Goal: Information Seeking & Learning: Learn about a topic

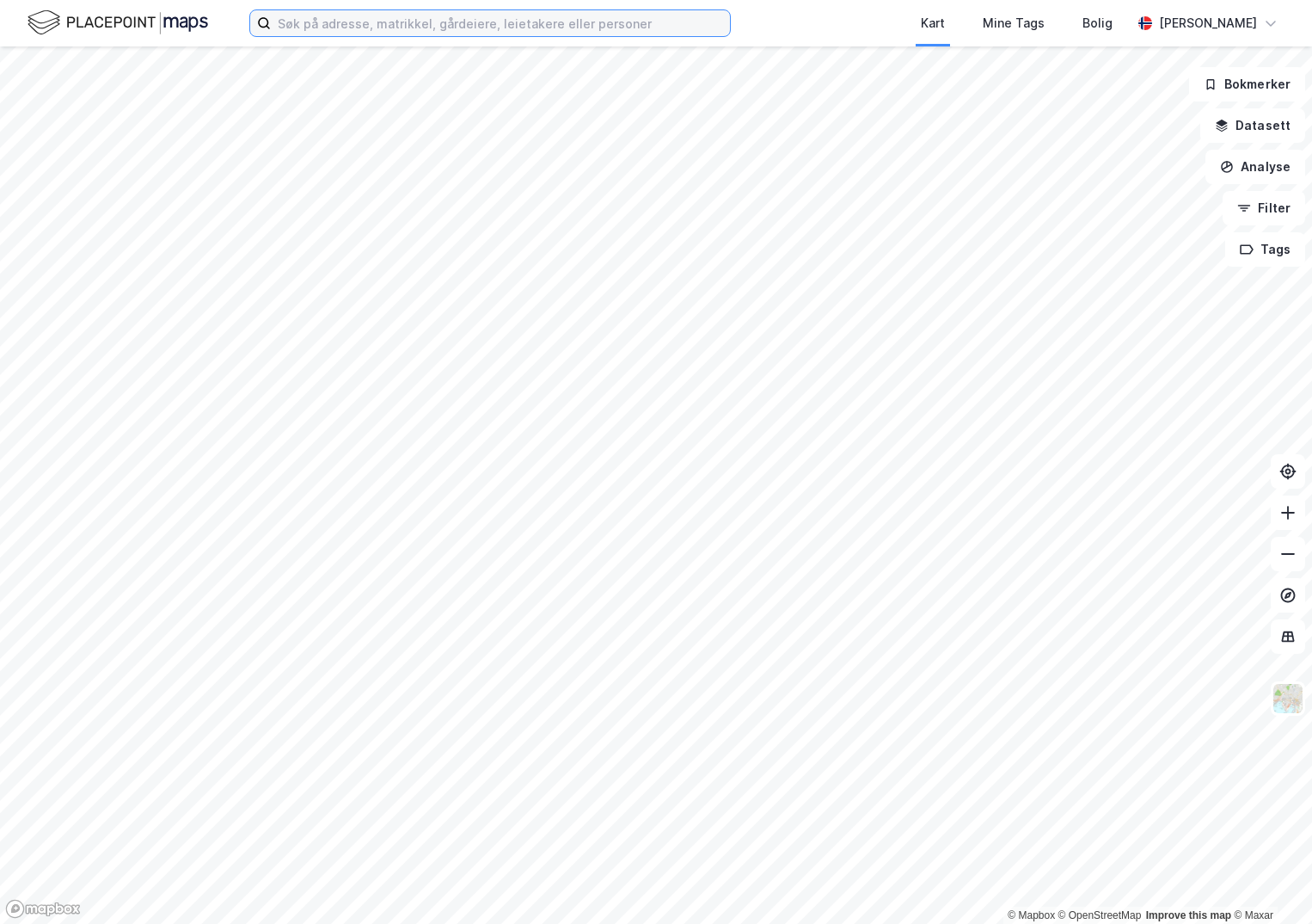
click at [369, 19] on input at bounding box center [500, 23] width 460 height 26
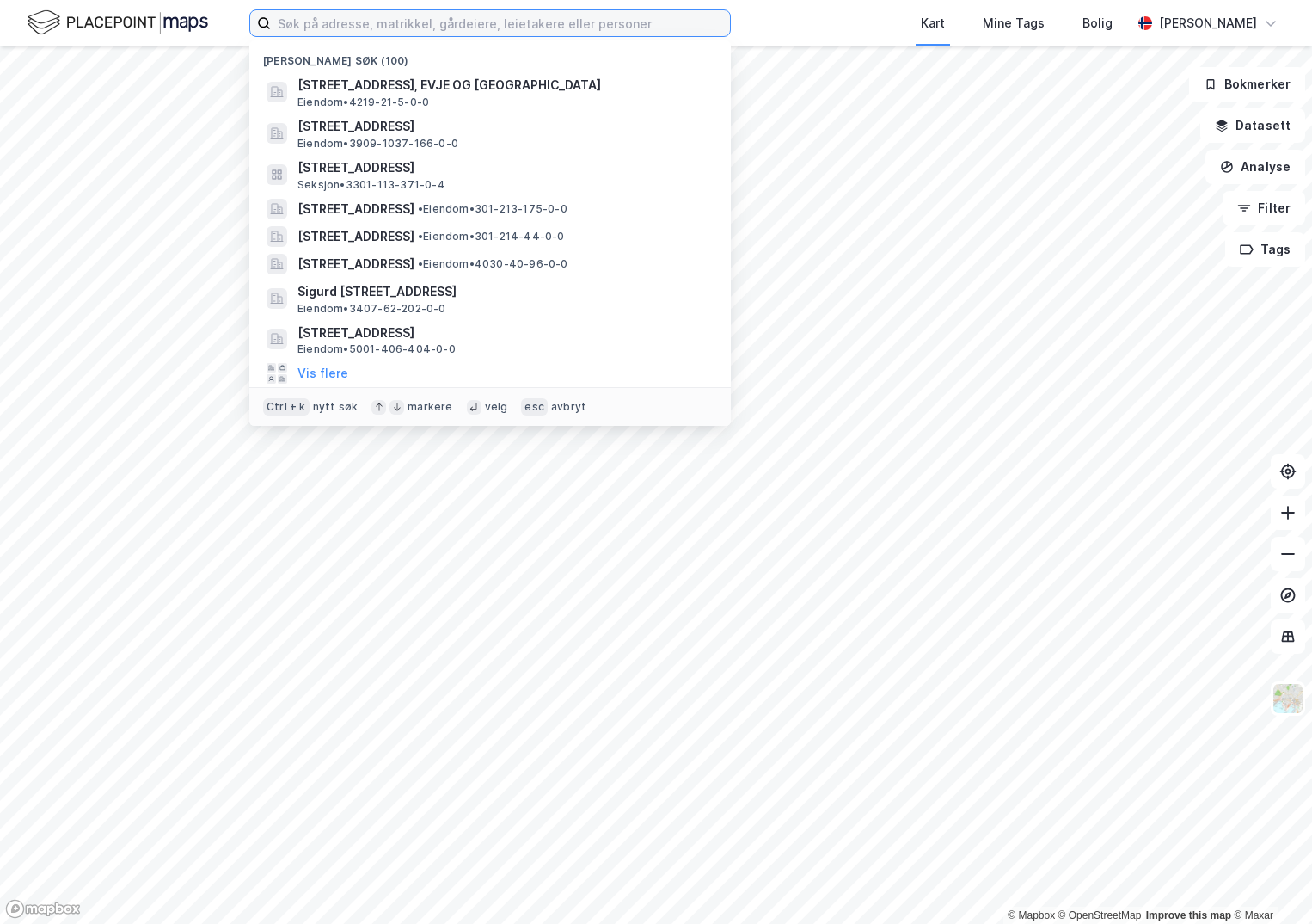
paste input "1531-87/99/0/0"
type input "1531-87/99/0/0"
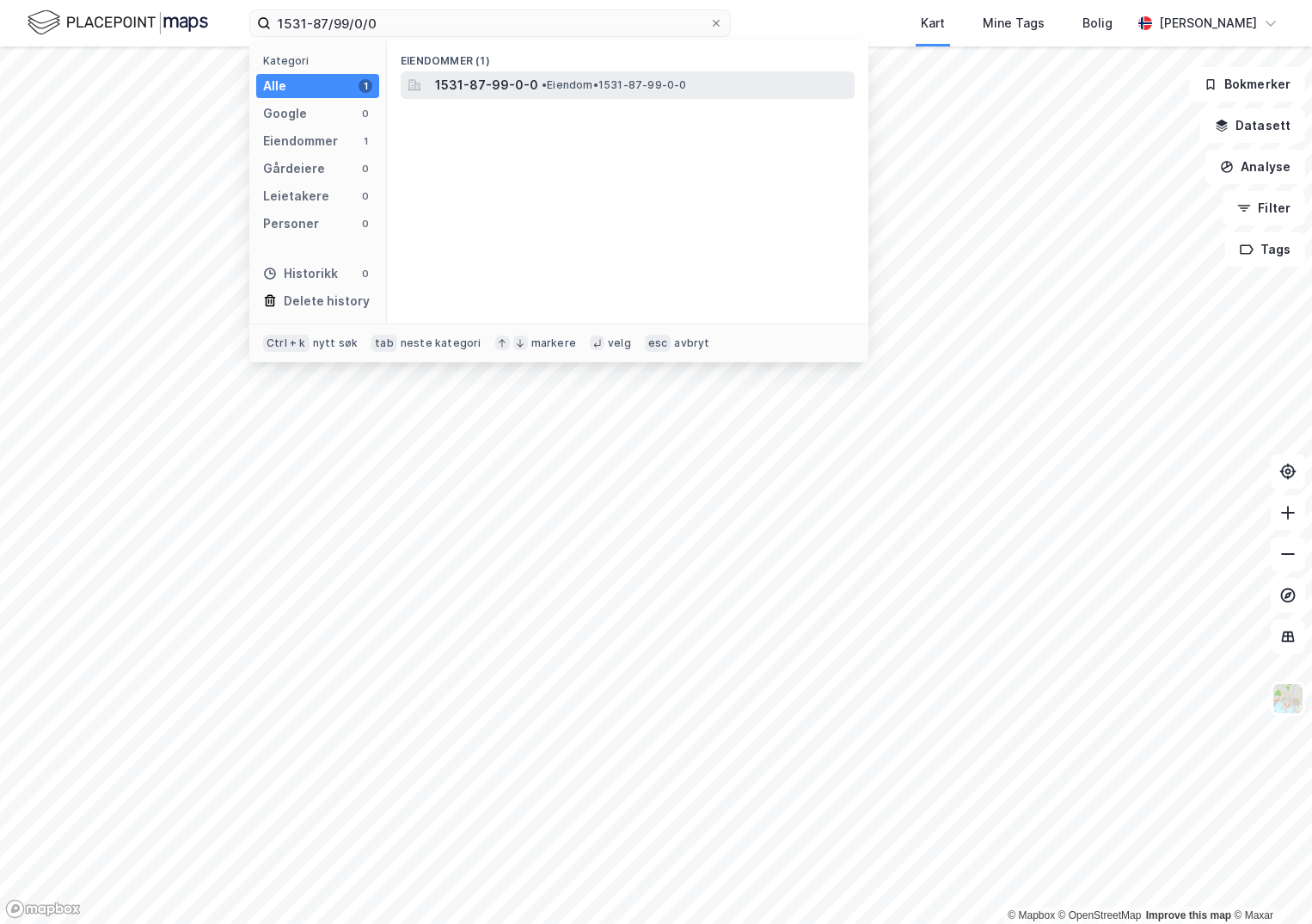
click at [468, 84] on span "1531-87-99-0-0" at bounding box center [486, 85] width 103 height 20
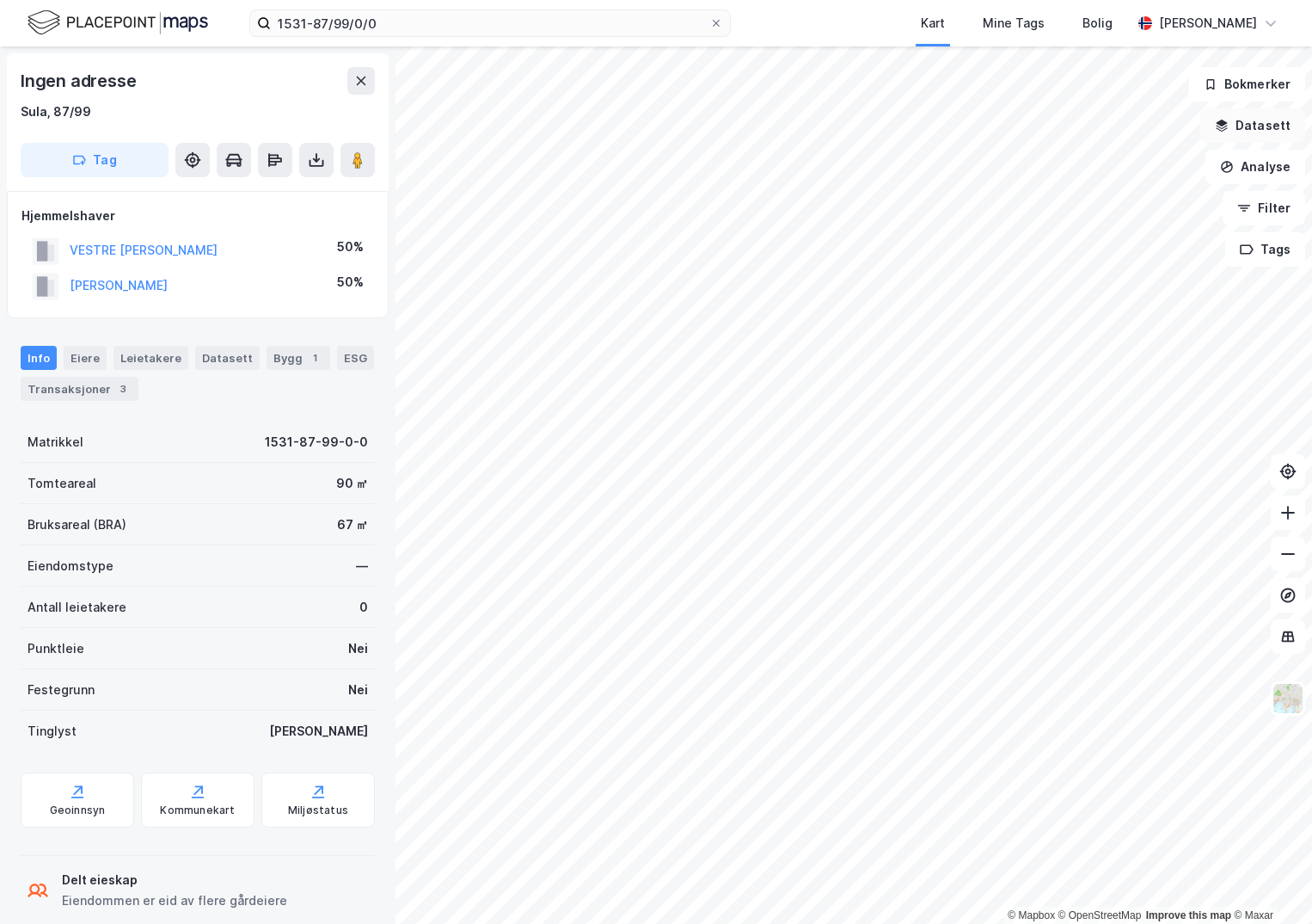
click at [1240, 134] on button "Datasett" at bounding box center [1253, 125] width 105 height 34
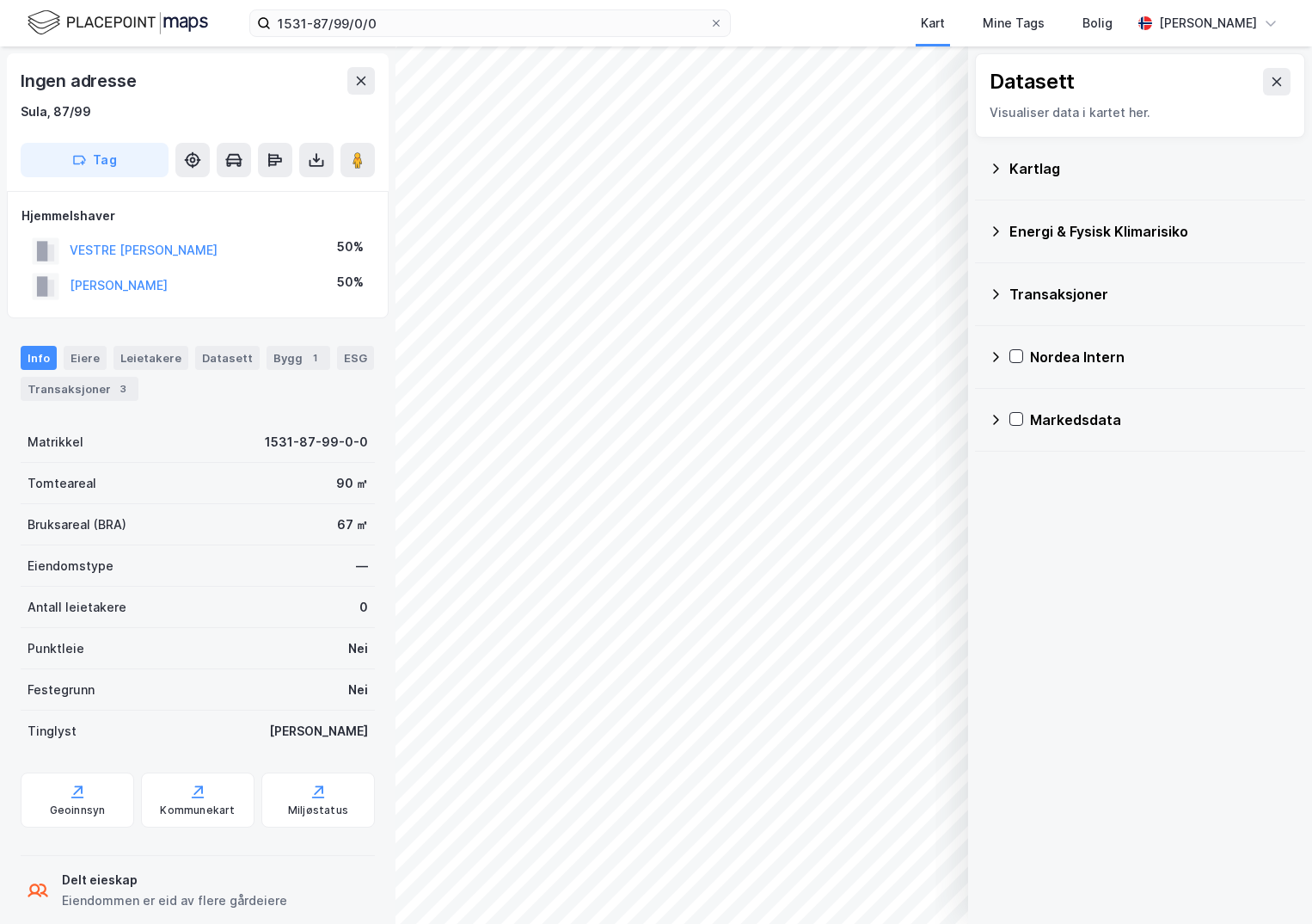
click at [1018, 167] on div "Kartlag" at bounding box center [1151, 168] width 282 height 20
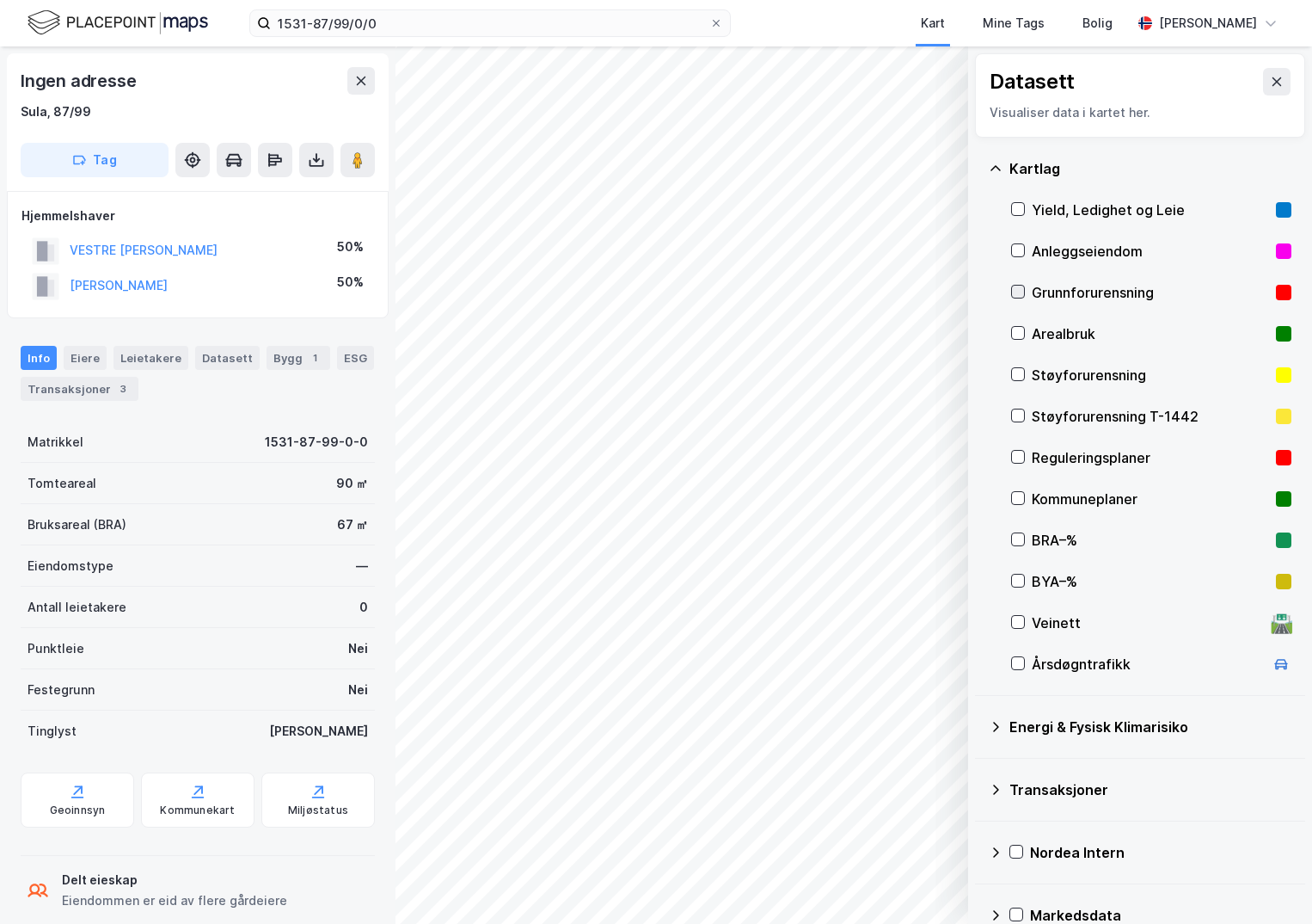
click at [1019, 288] on icon at bounding box center [1017, 291] width 12 height 12
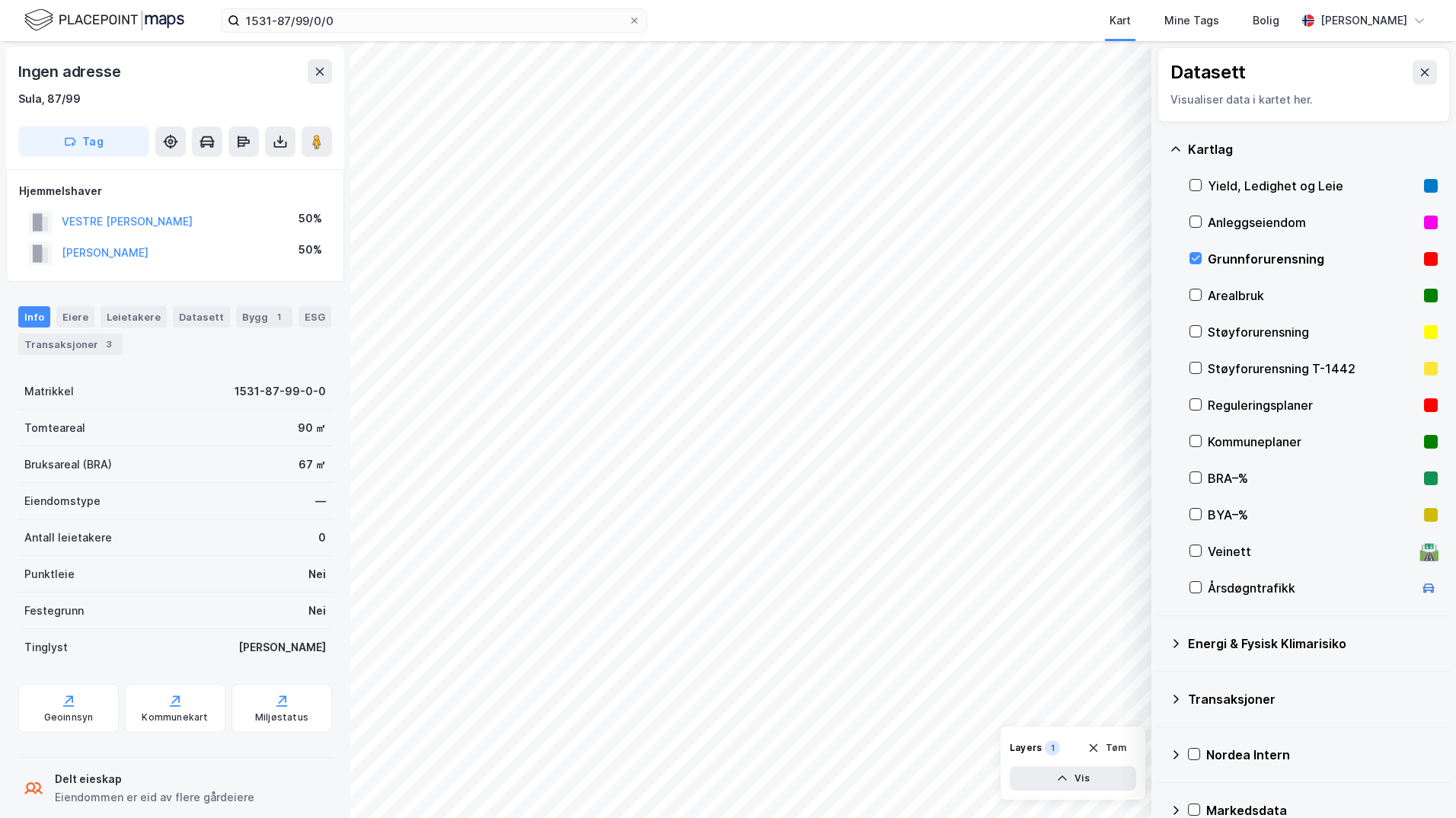
scroll to position [27, 0]
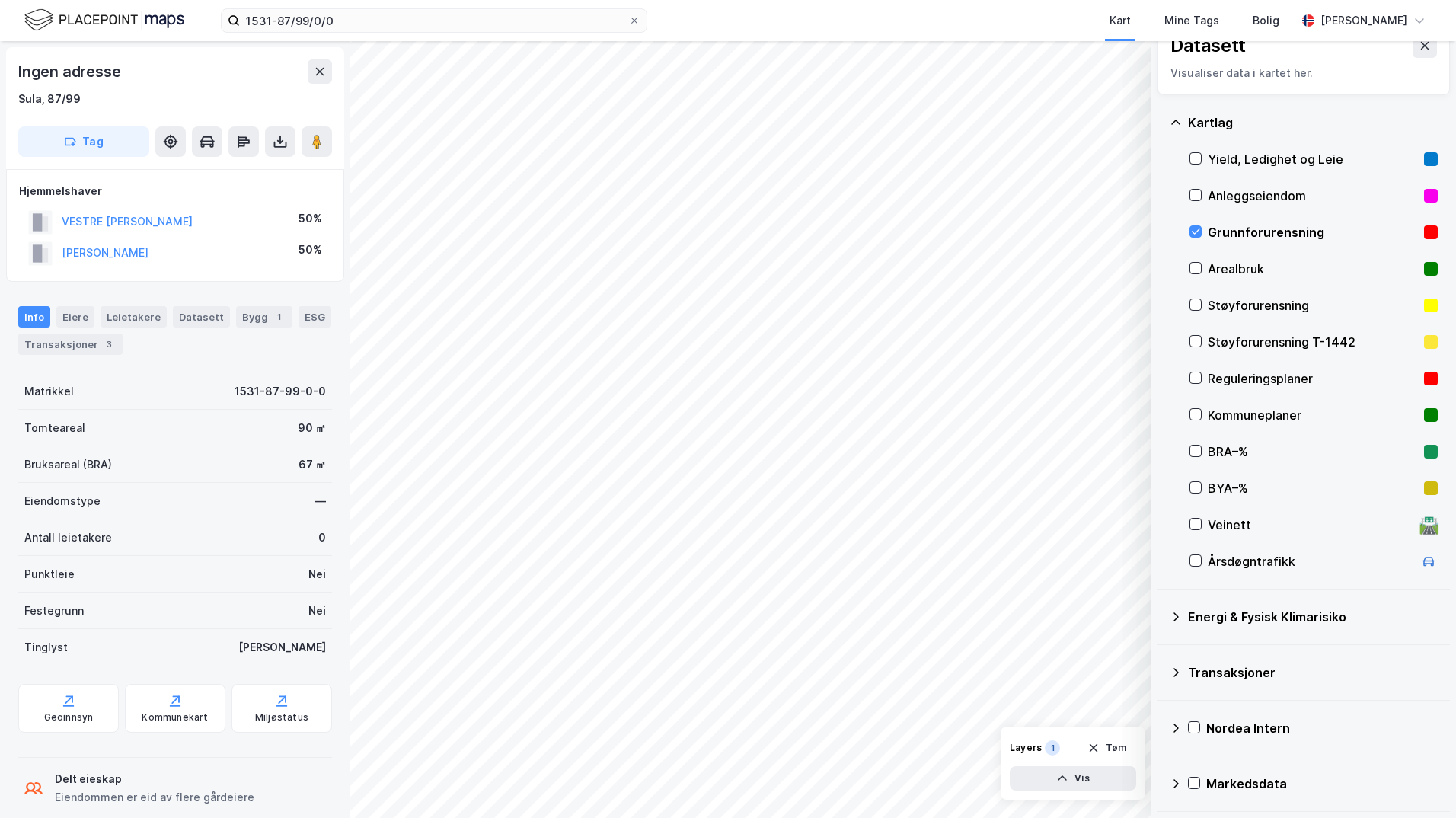
click at [1162, 617] on div "Energi & Fysisk Klimarisiko" at bounding box center [1304, 617] width 268 height 37
click at [1162, 651] on icon at bounding box center [1214, 652] width 11 height 11
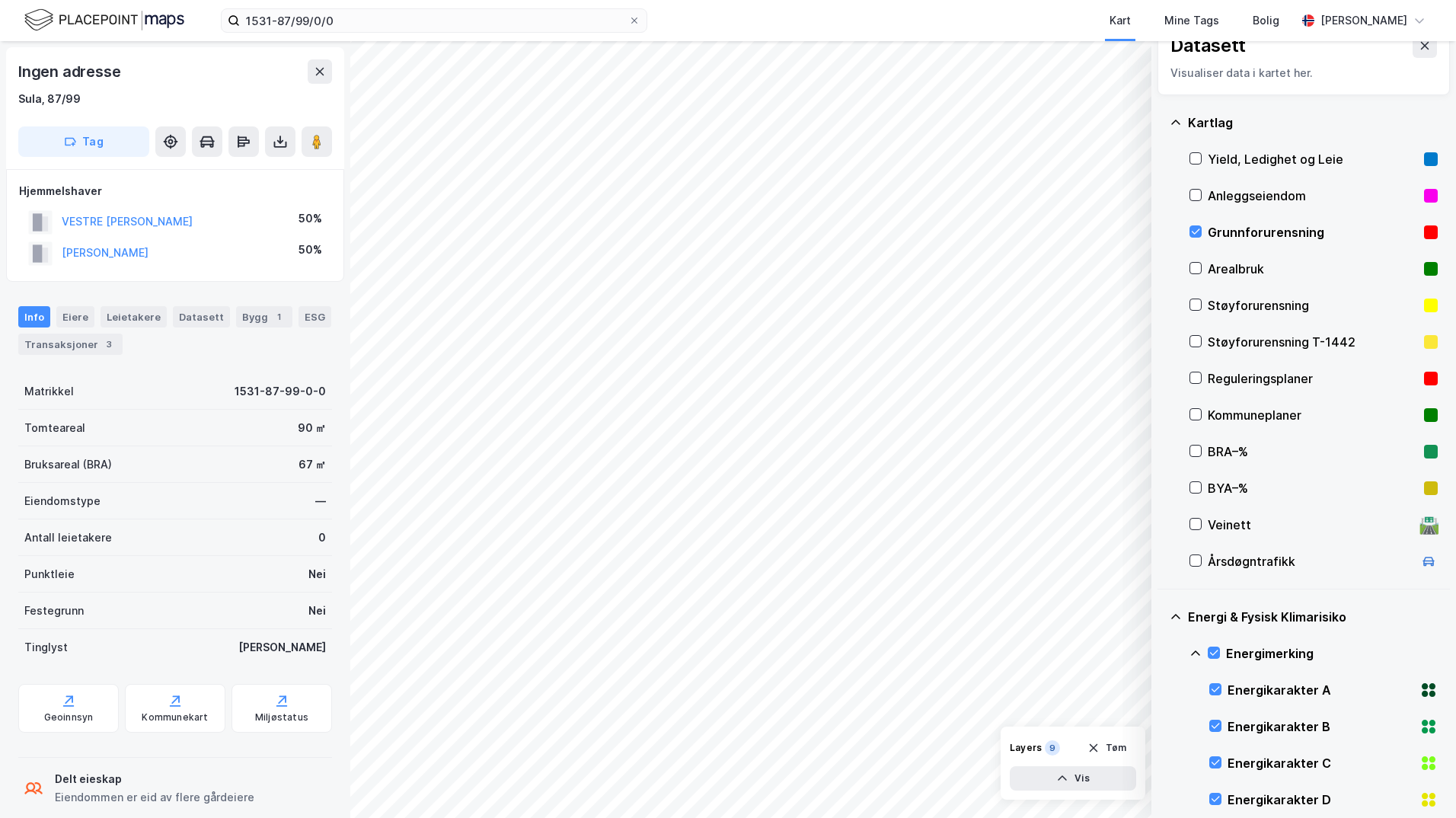
click at [1162, 651] on icon at bounding box center [1195, 653] width 12 height 12
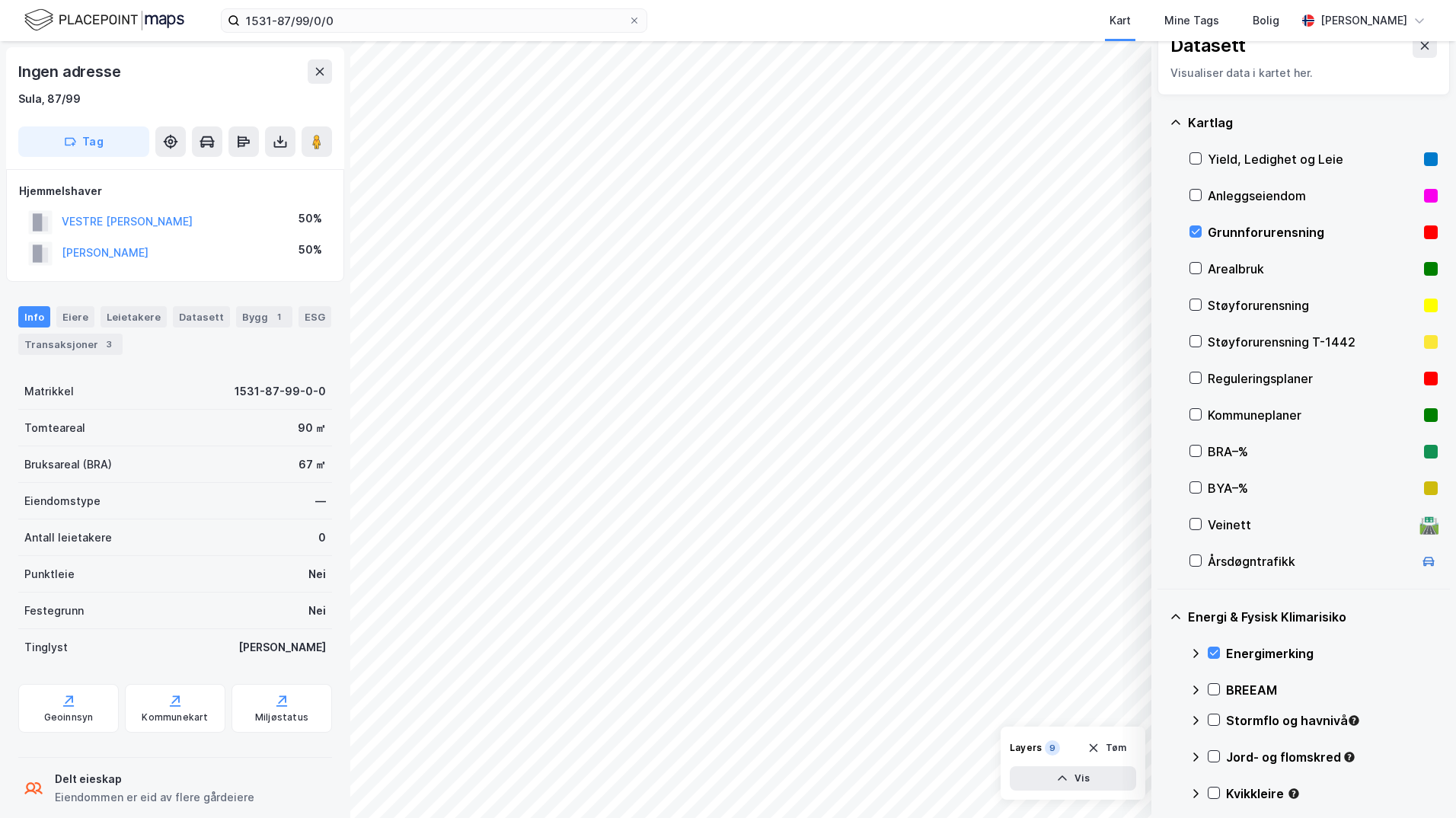
scroll to position [179, 0]
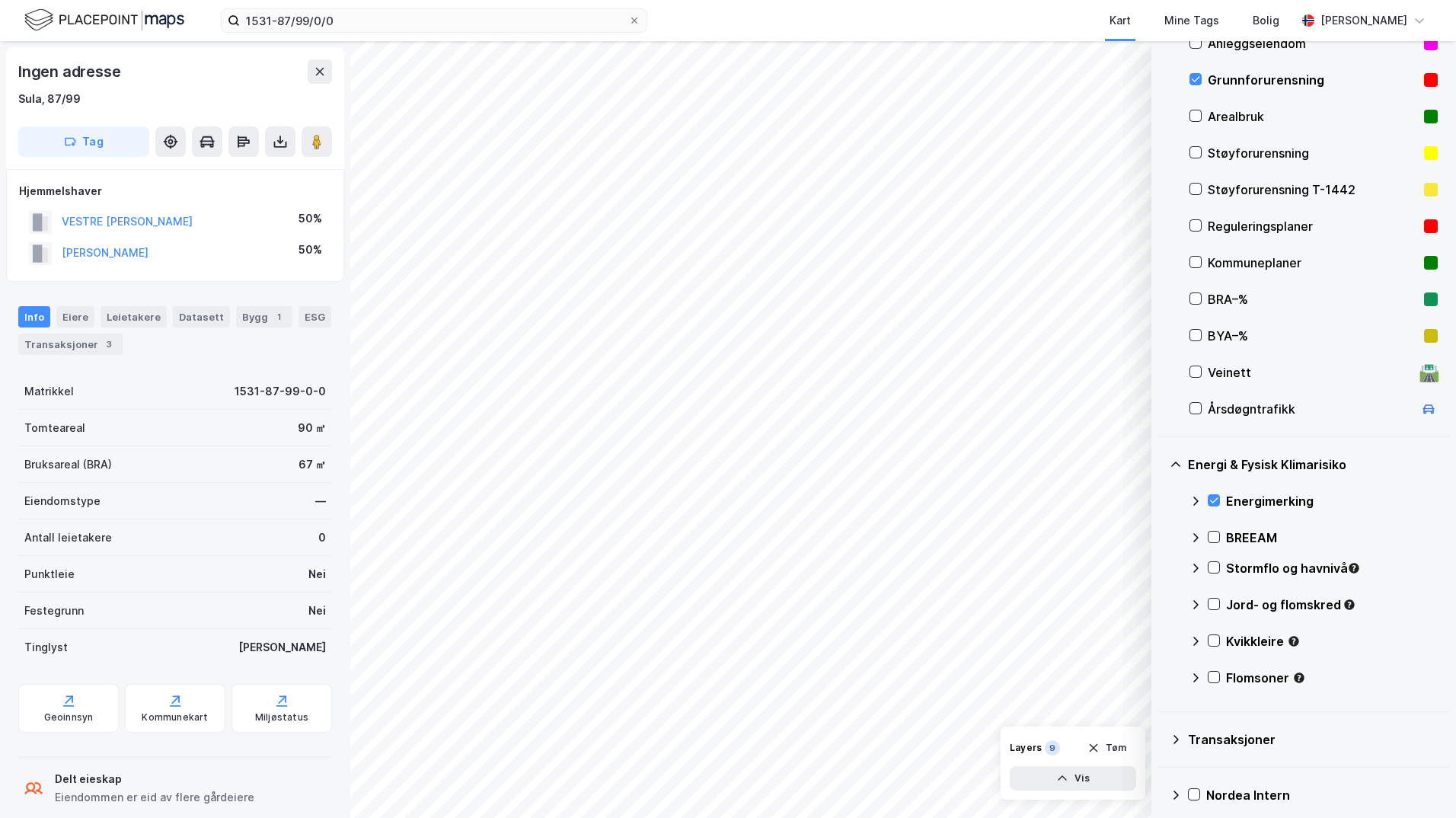
click at [1162, 571] on icon at bounding box center [1214, 567] width 11 height 11
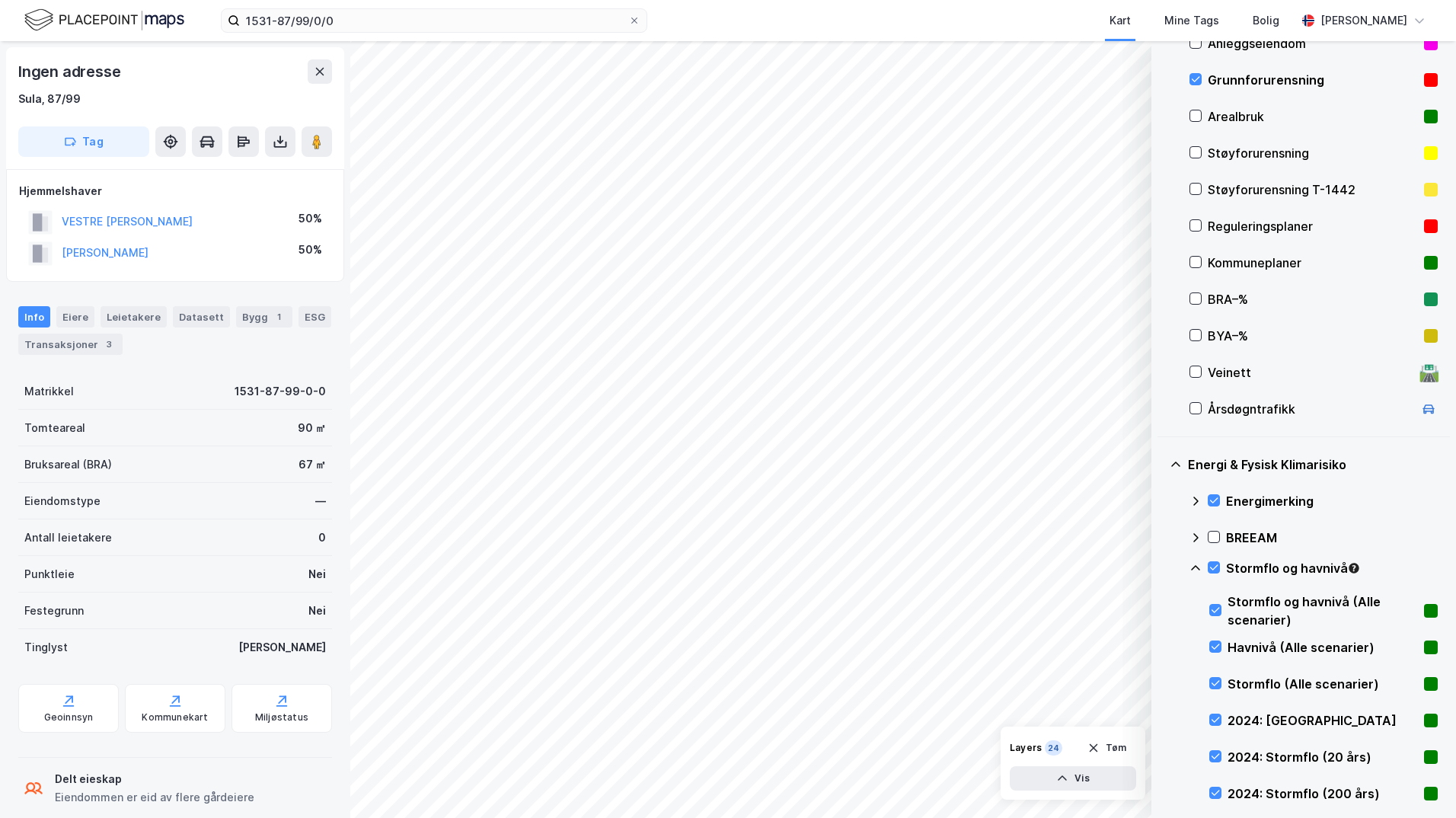
click at [1162, 570] on icon at bounding box center [1195, 568] width 12 height 12
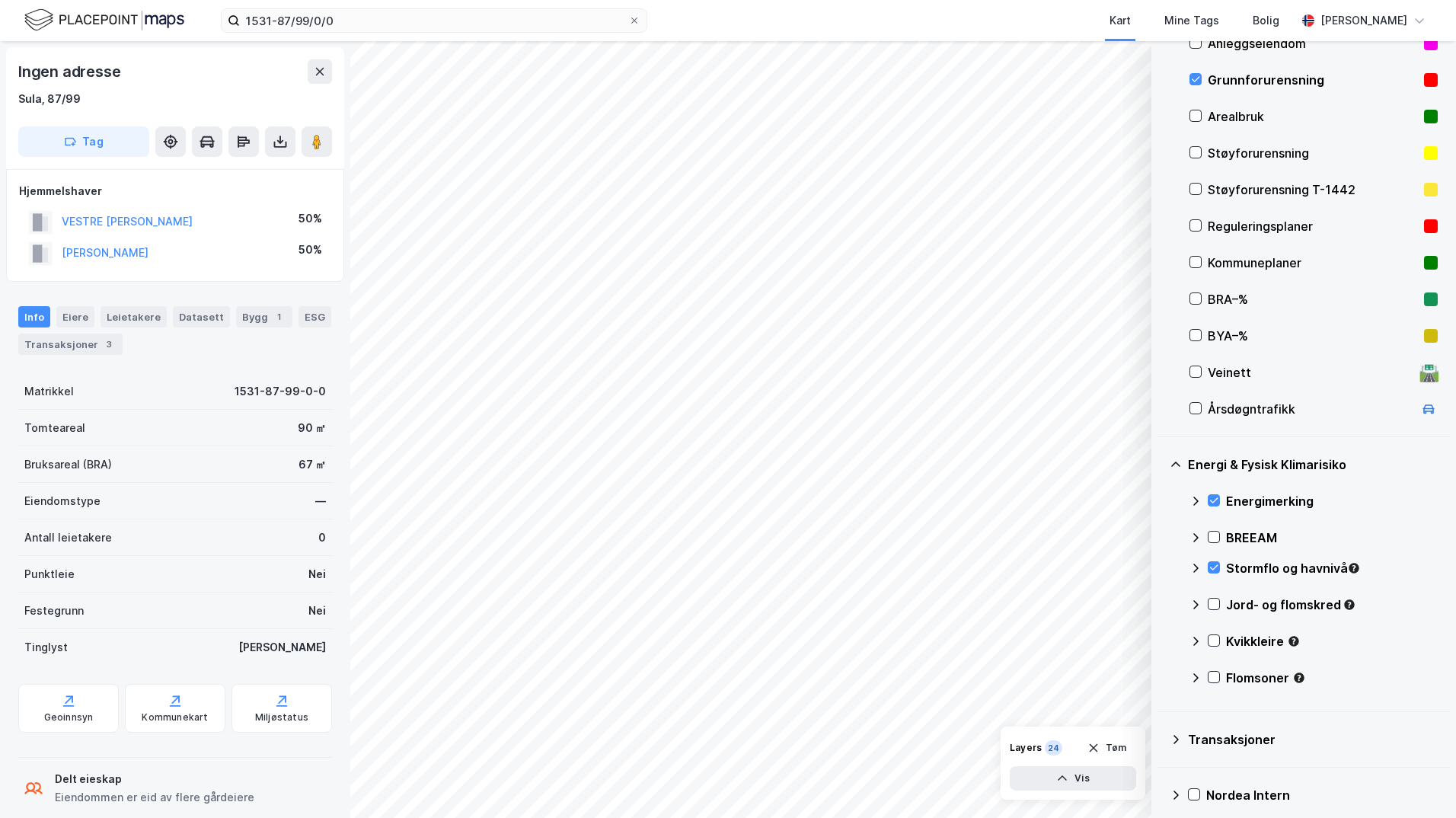
click at [1162, 565] on icon at bounding box center [1196, 568] width 6 height 9
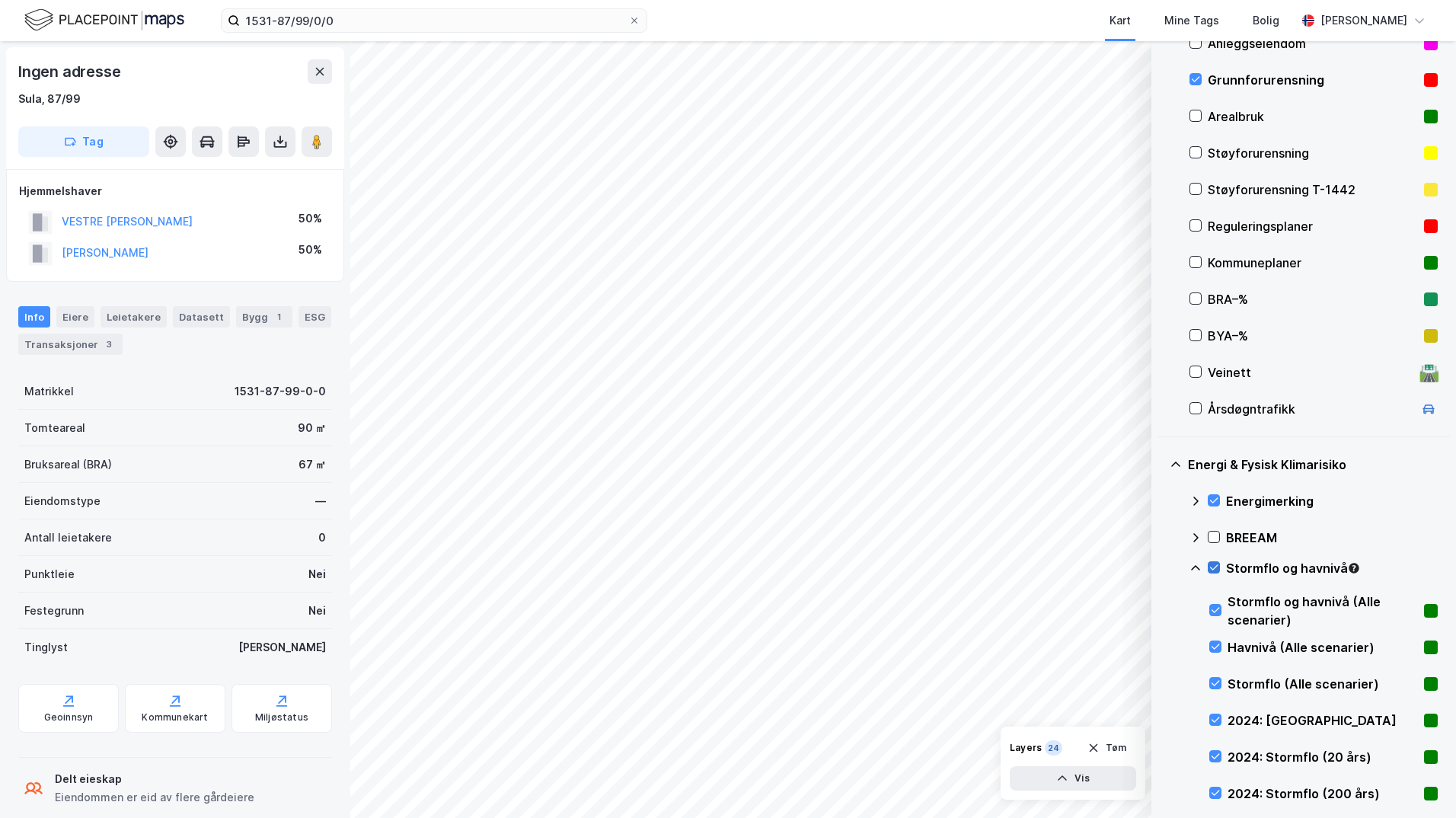
click at [1162, 568] on icon at bounding box center [1214, 567] width 11 height 11
click at [1162, 715] on icon at bounding box center [1216, 719] width 11 height 11
click at [1162, 565] on icon at bounding box center [1214, 567] width 11 height 11
click at [1162, 753] on icon at bounding box center [1216, 755] width 11 height 11
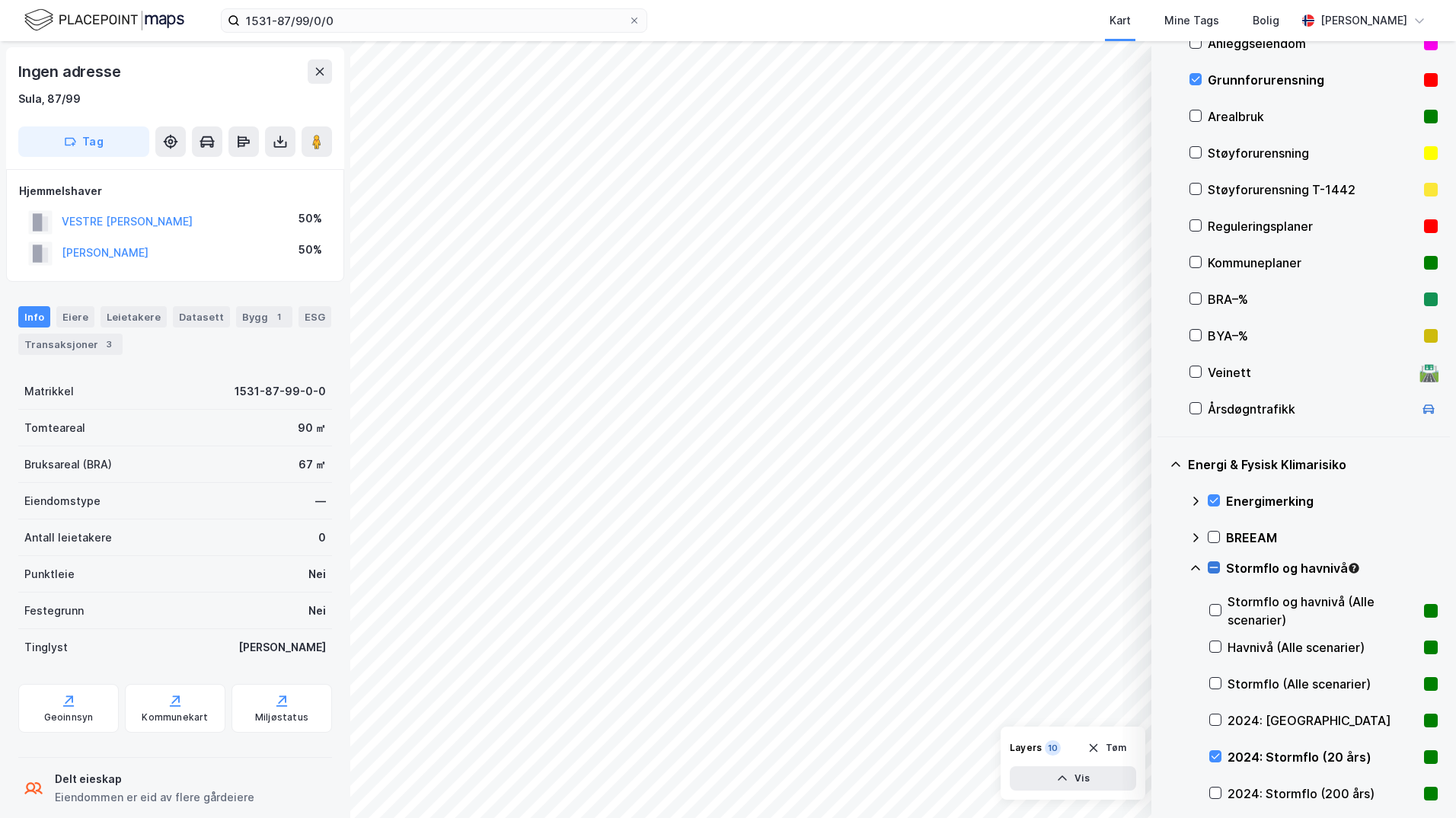
scroll to position [255, 0]
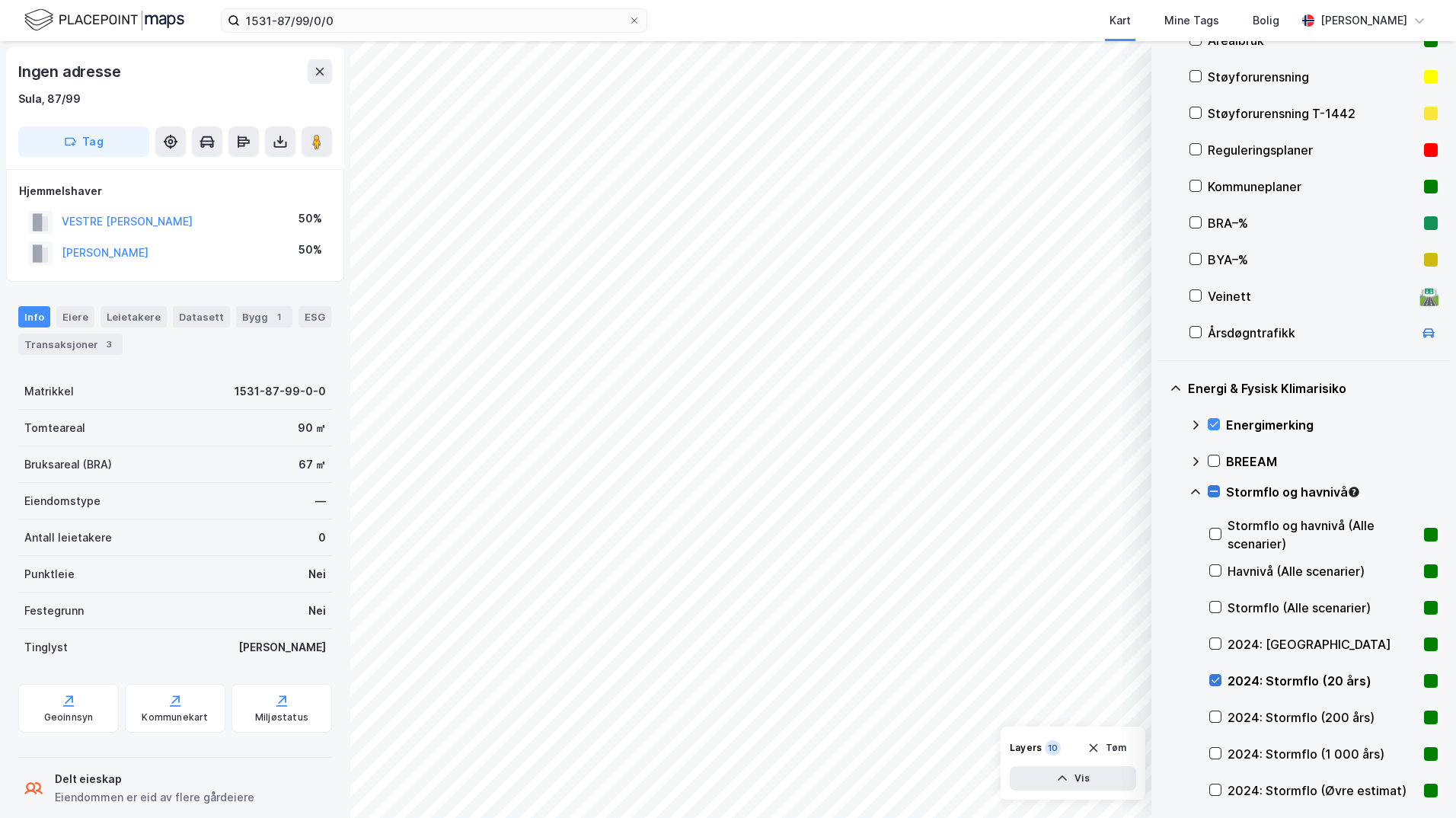
click at [1162, 681] on icon at bounding box center [1216, 680] width 8 height 6
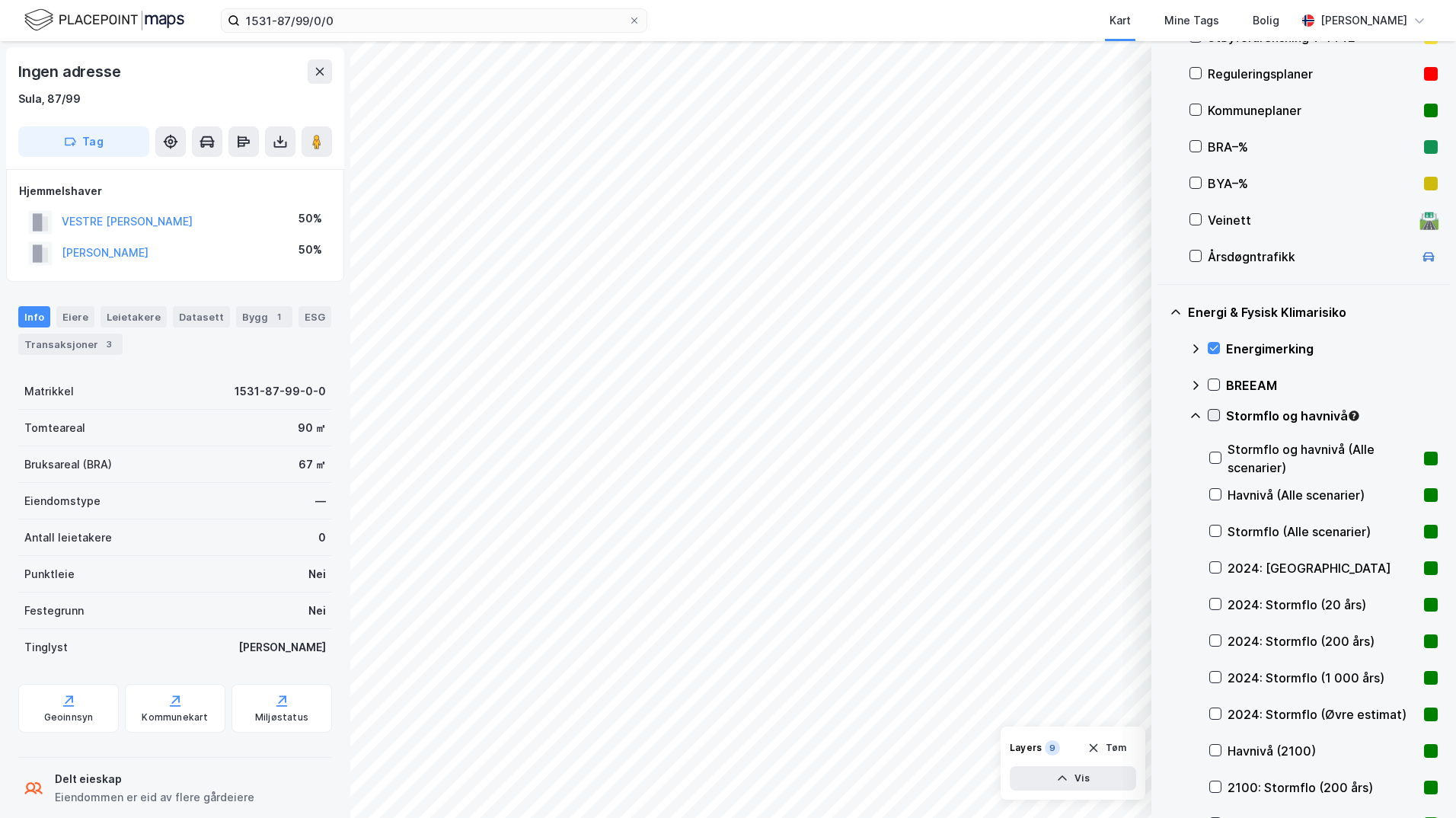
scroll to position [408, 0]
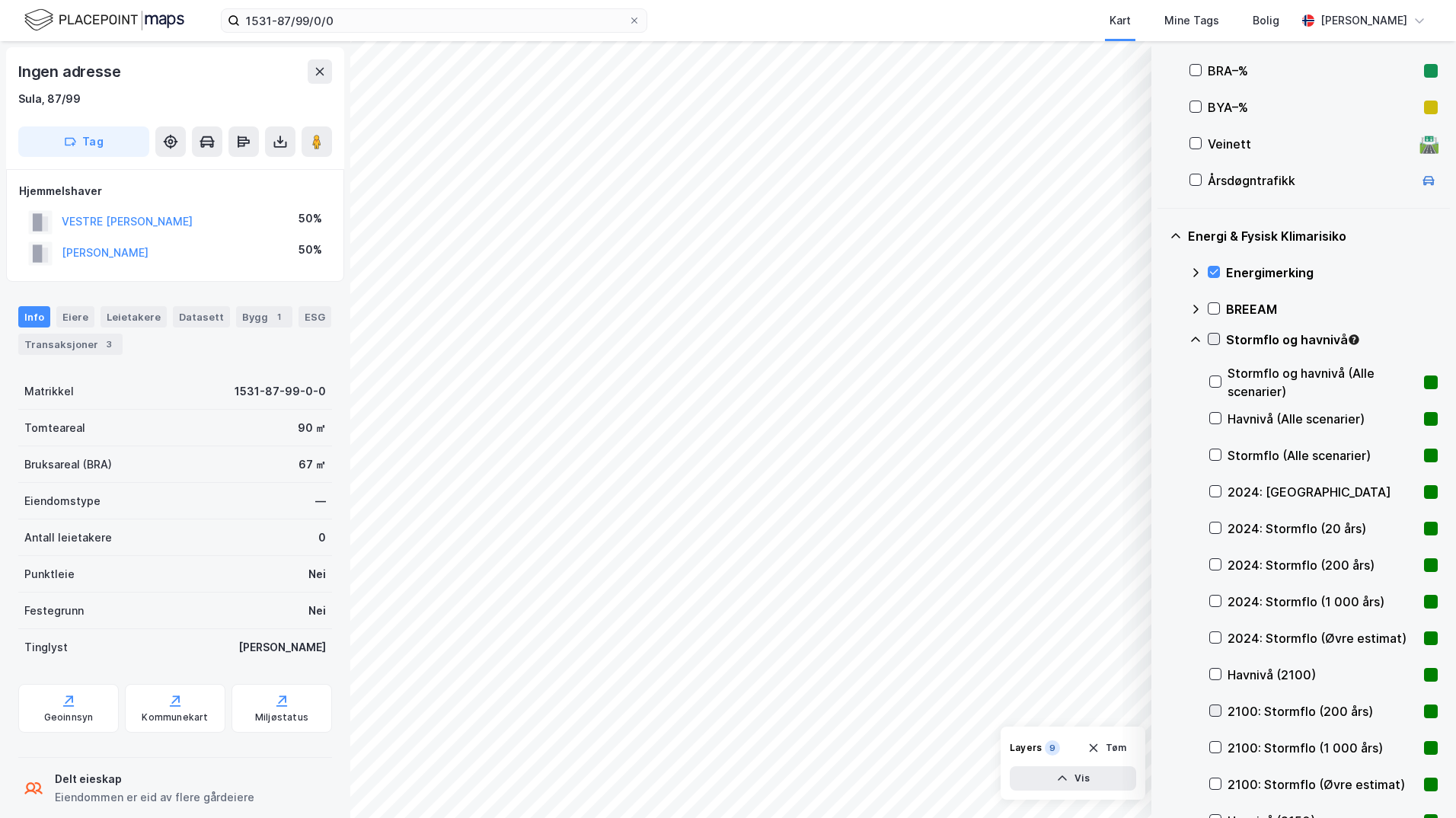
click at [1162, 711] on icon at bounding box center [1216, 710] width 11 height 11
drag, startPoint x: 1222, startPoint y: 711, endPoint x: 1221, endPoint y: 682, distance: 29.0
click at [1162, 711] on div "2100: Stormflo (200 års)" at bounding box center [1324, 711] width 228 height 37
click at [1162, 340] on icon at bounding box center [1214, 339] width 11 height 11
click at [1162, 340] on icon at bounding box center [1195, 340] width 12 height 12
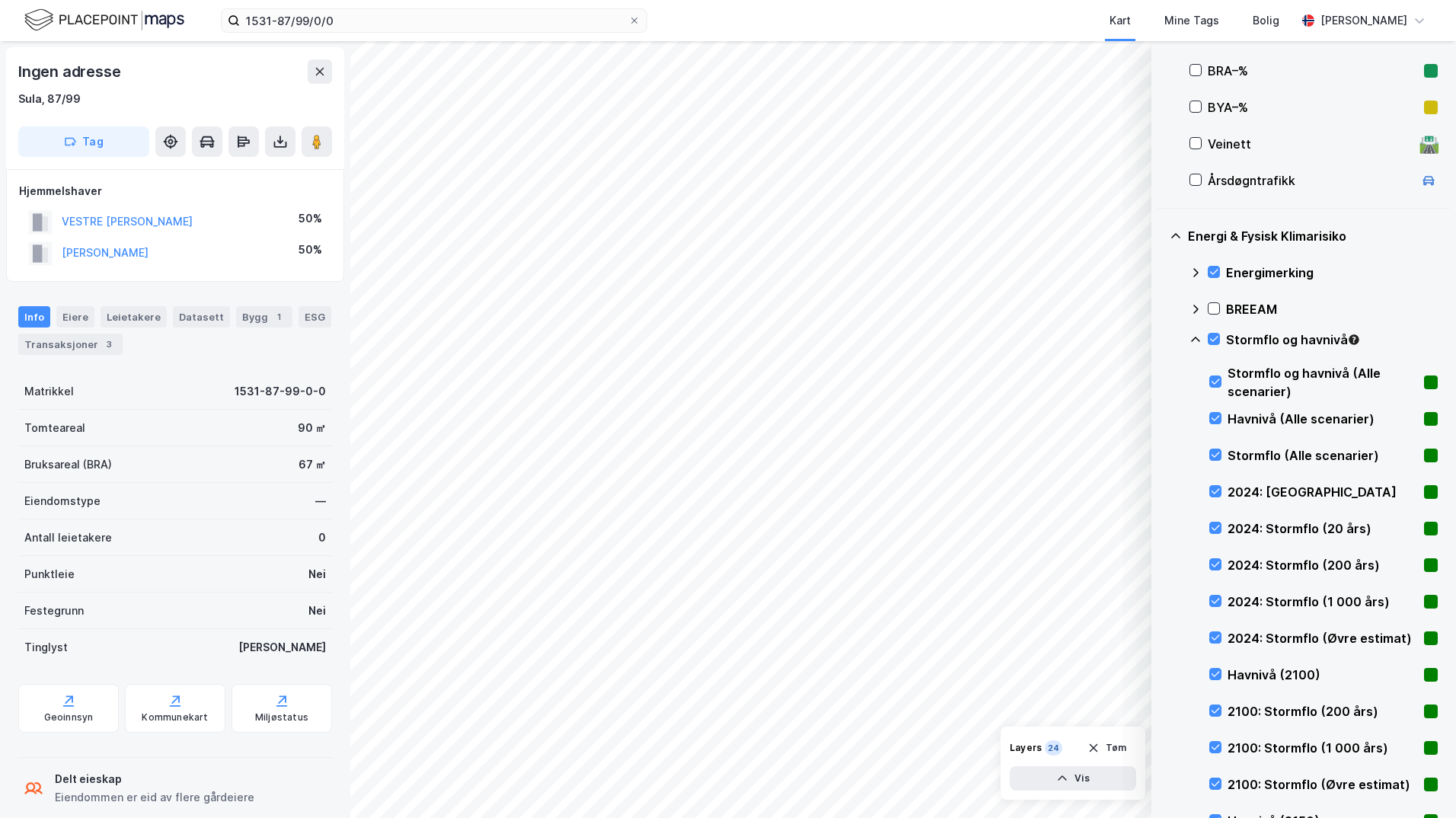
scroll to position [246, 0]
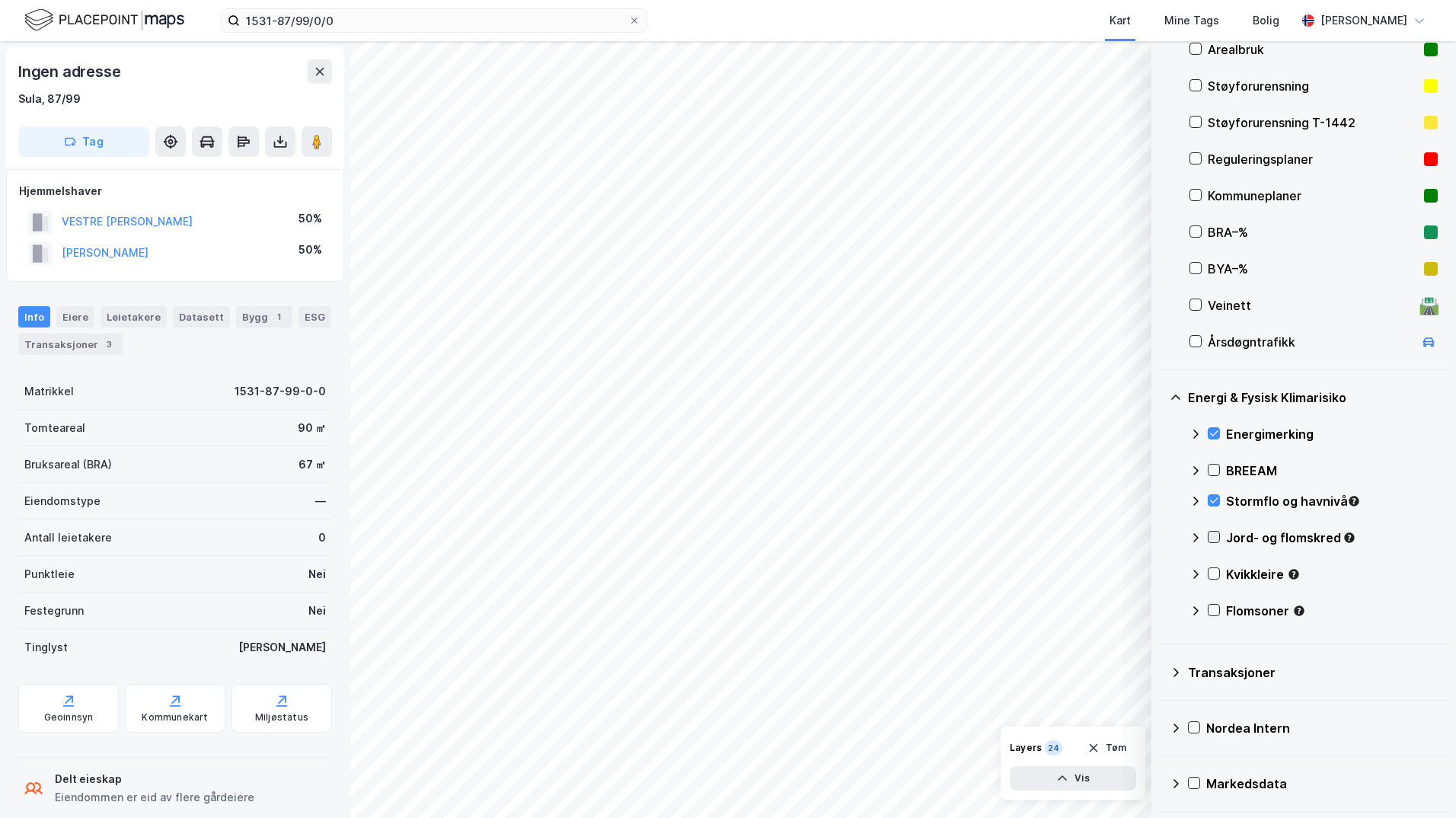
click at [1162, 538] on icon at bounding box center [1214, 536] width 11 height 11
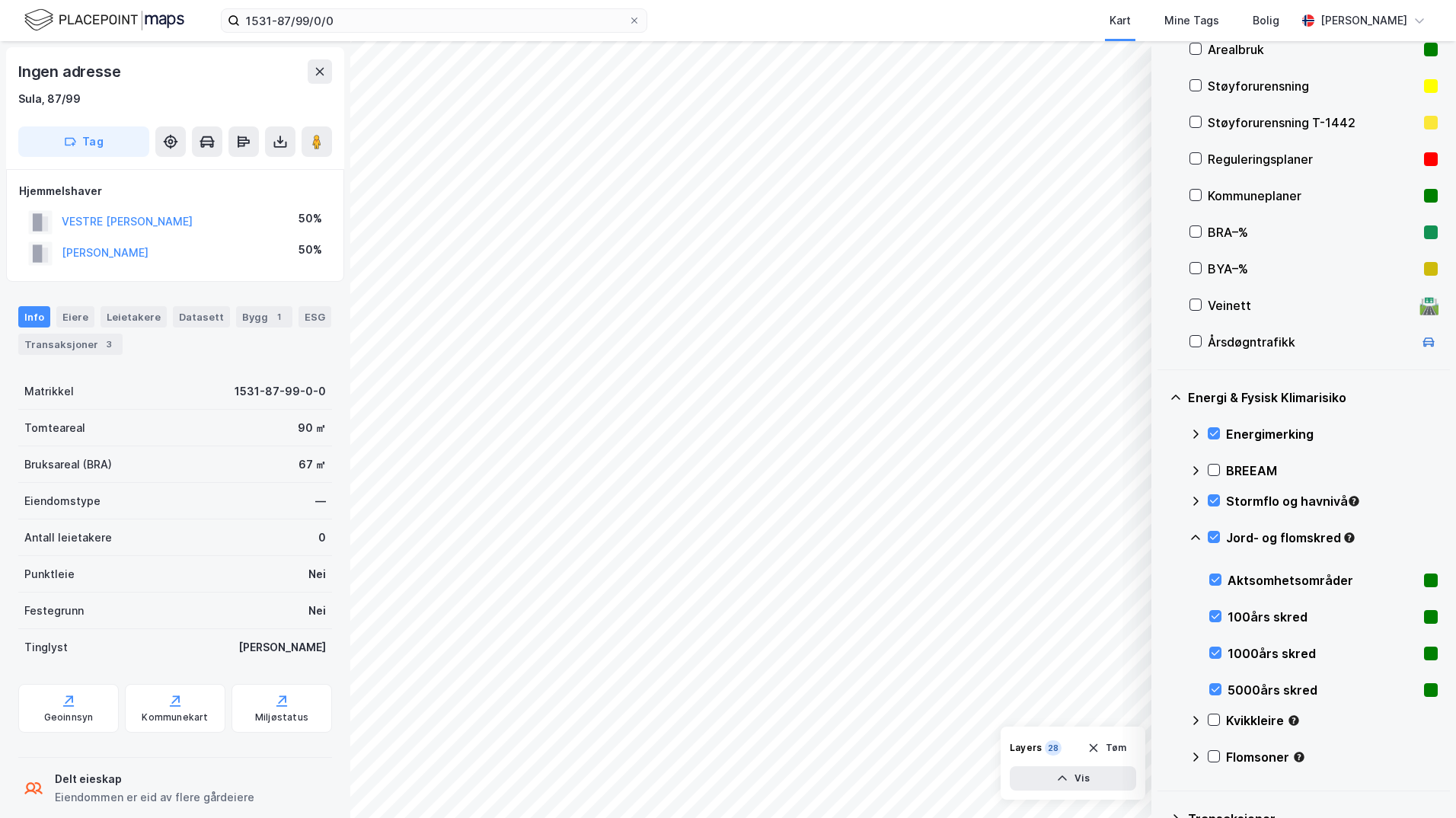
scroll to position [392, 0]
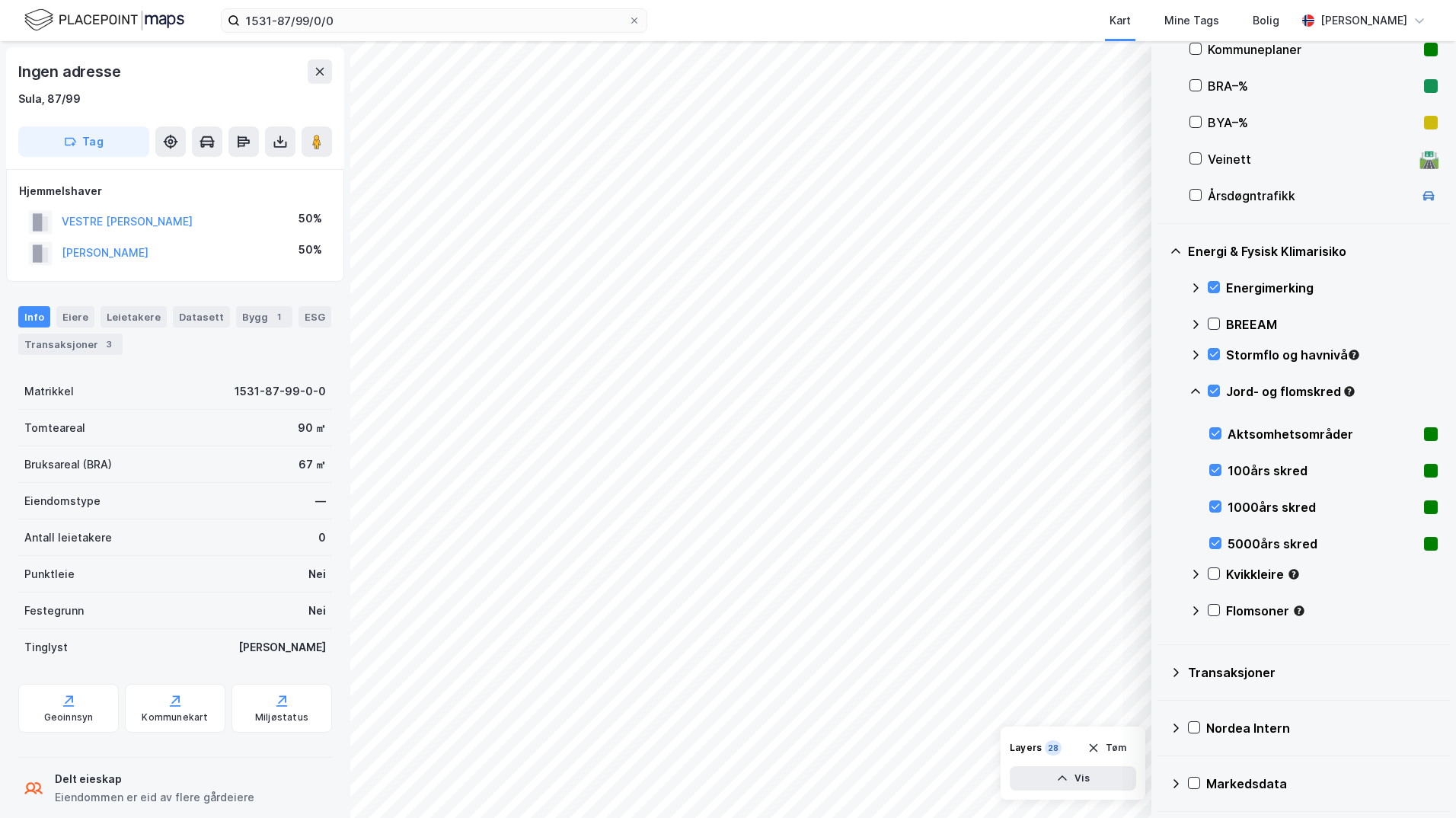
click at [1162, 388] on icon at bounding box center [1195, 391] width 12 height 12
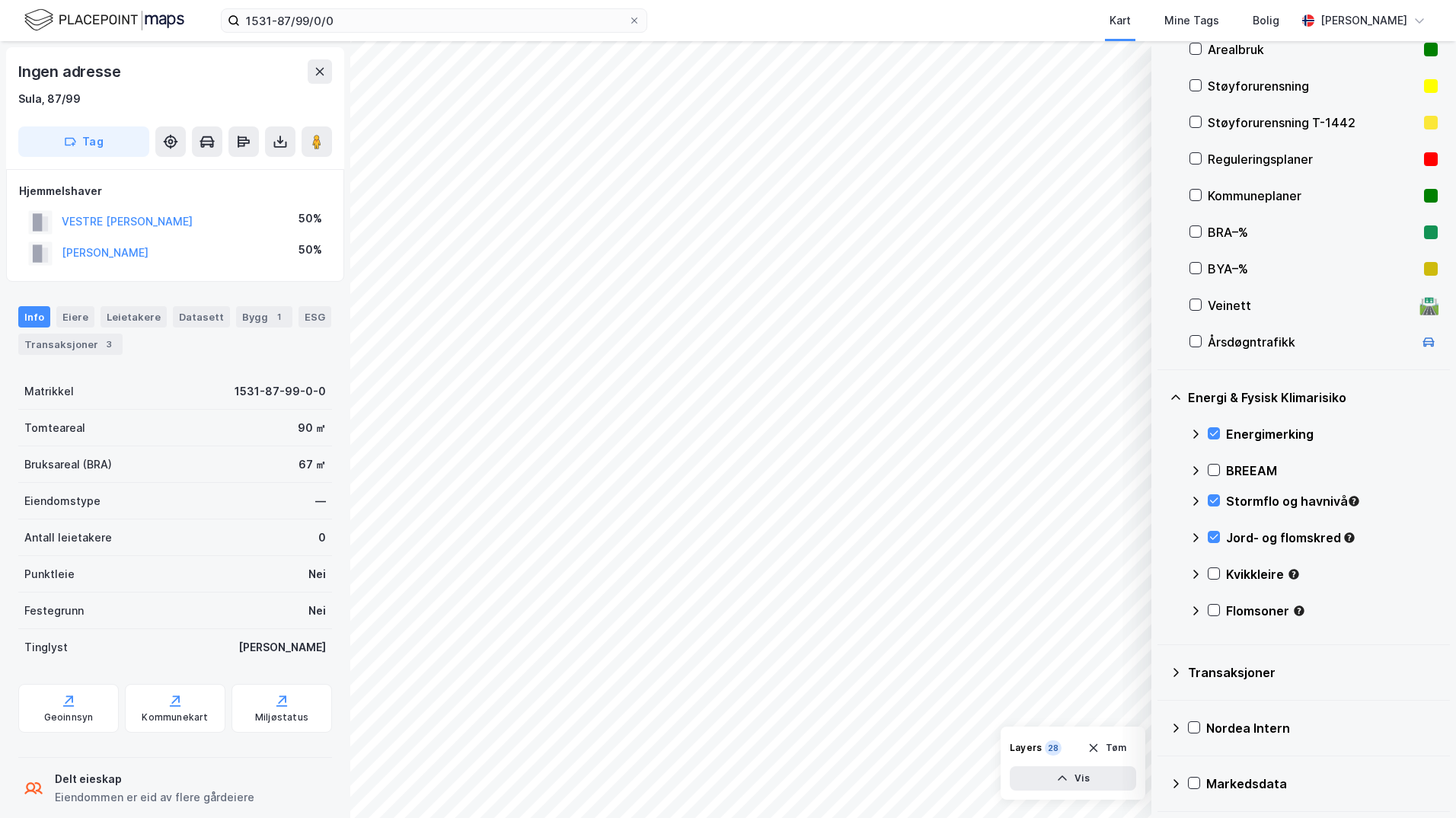
scroll to position [246, 0]
click at [1162, 571] on icon at bounding box center [1214, 573] width 11 height 11
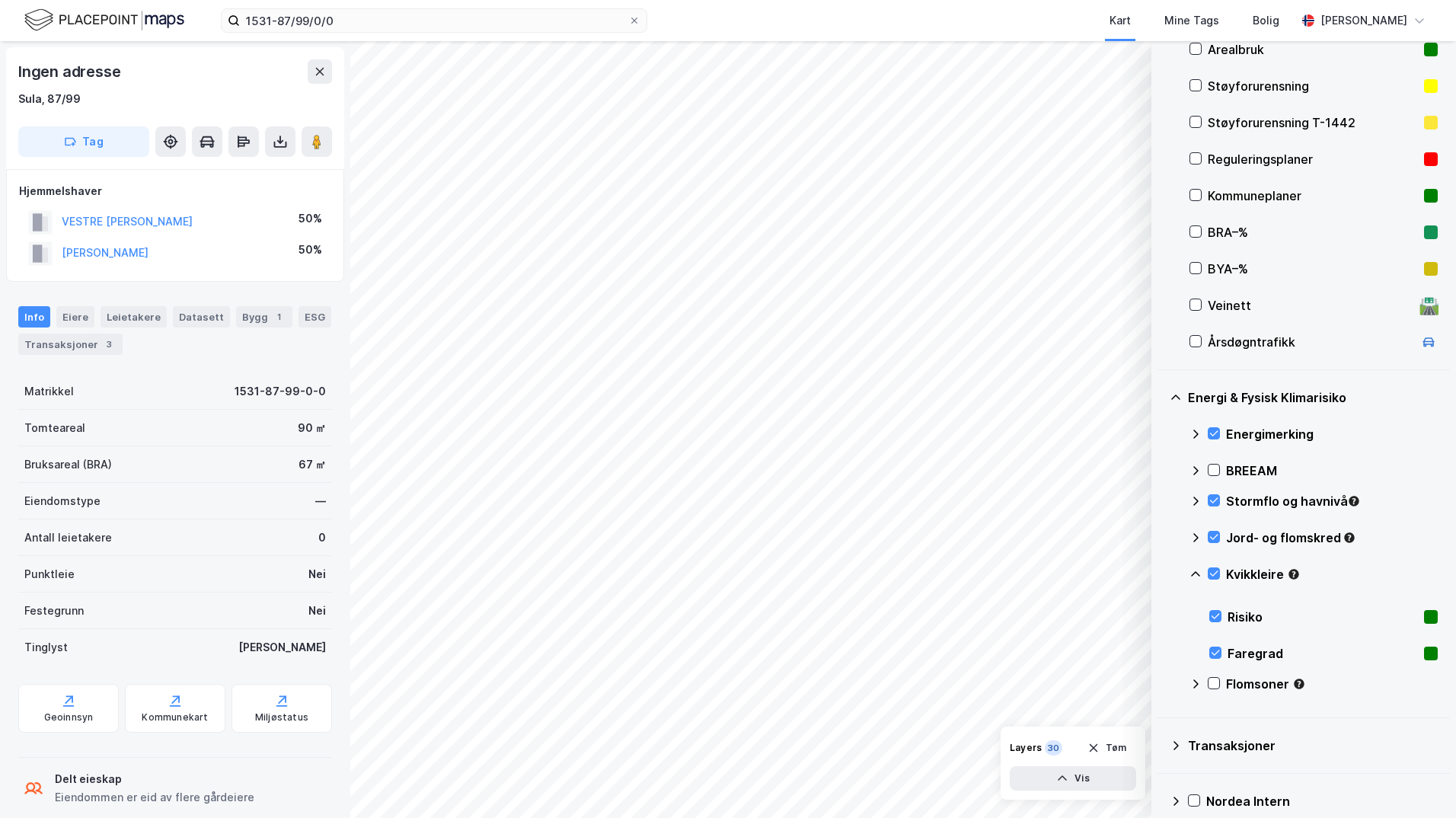
scroll to position [319, 0]
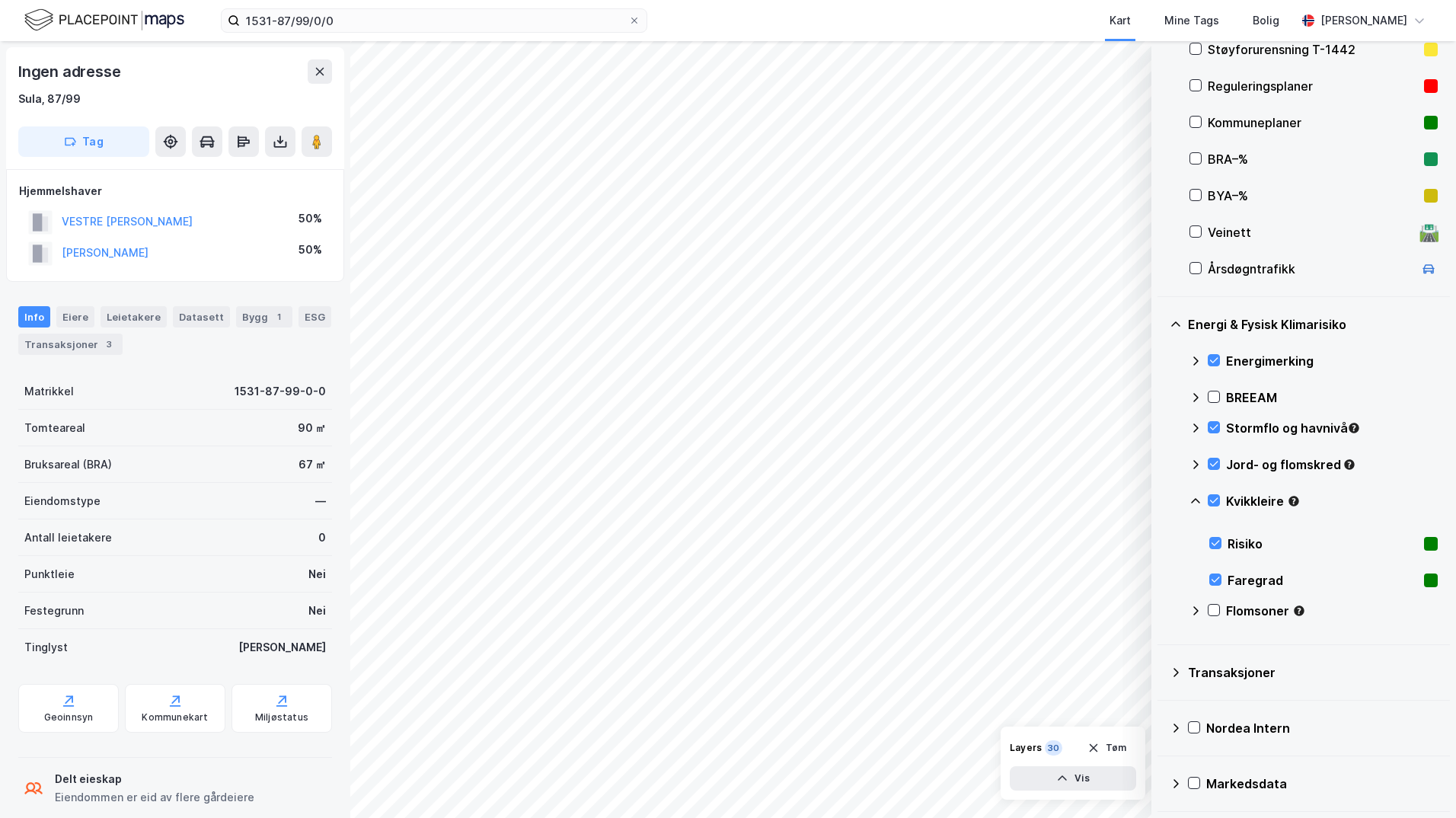
click at [1162, 499] on icon at bounding box center [1195, 500] width 12 height 12
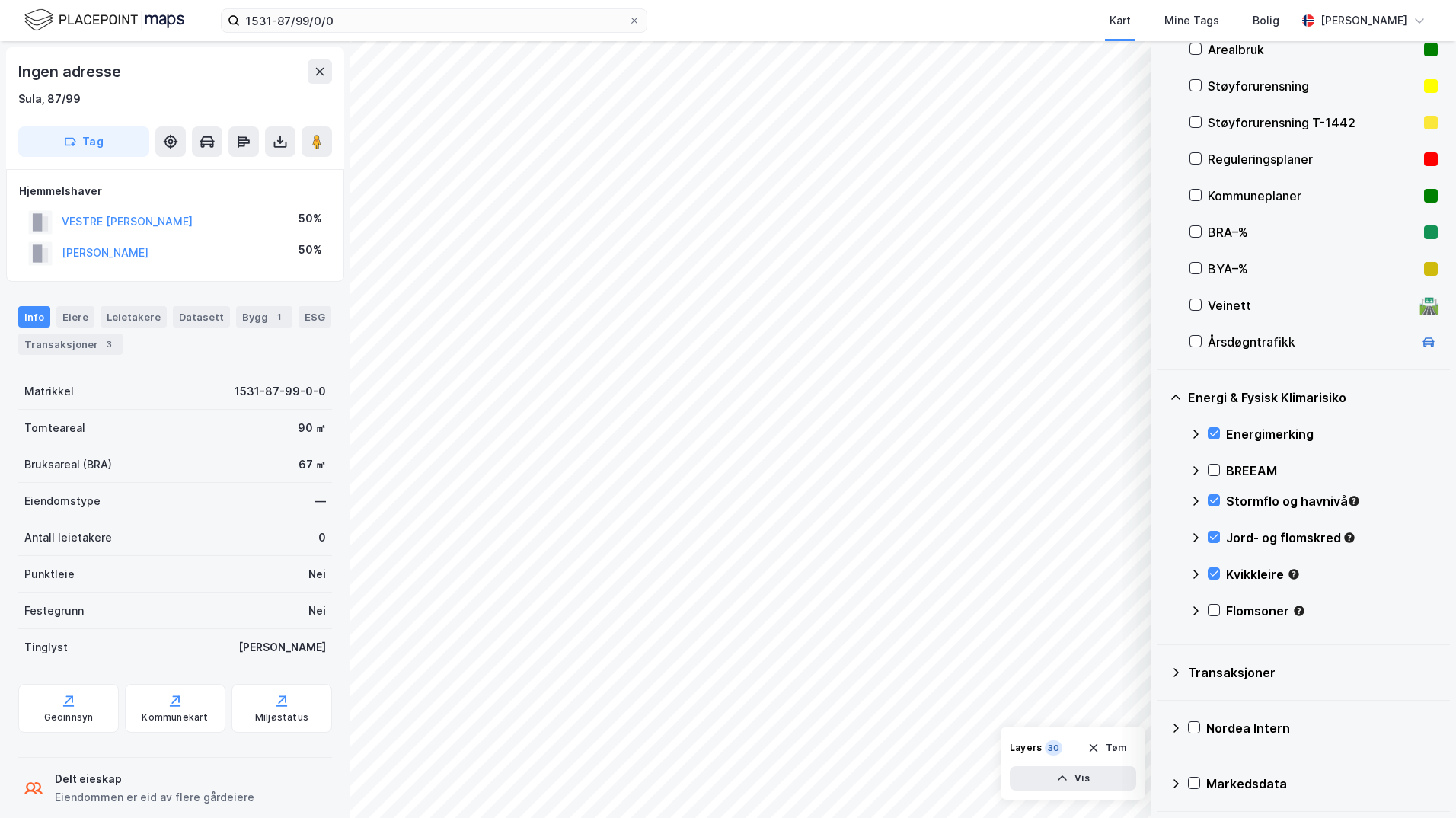
scroll to position [246, 0]
click at [1162, 500] on icon at bounding box center [1214, 500] width 11 height 11
click at [1162, 535] on icon at bounding box center [1214, 536] width 11 height 11
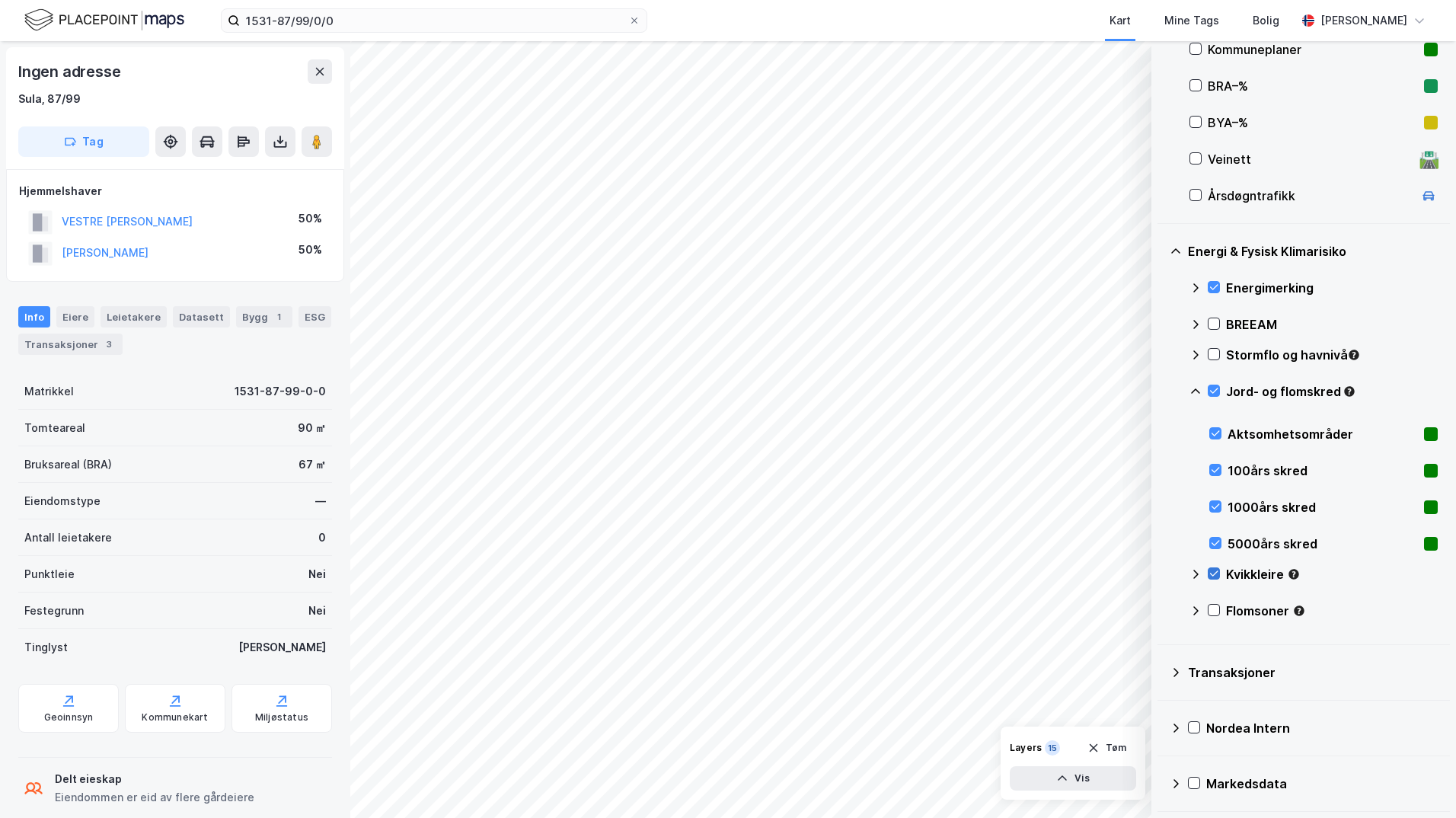
click at [1162, 571] on icon at bounding box center [1214, 573] width 11 height 11
click at [1162, 389] on icon at bounding box center [1195, 391] width 12 height 12
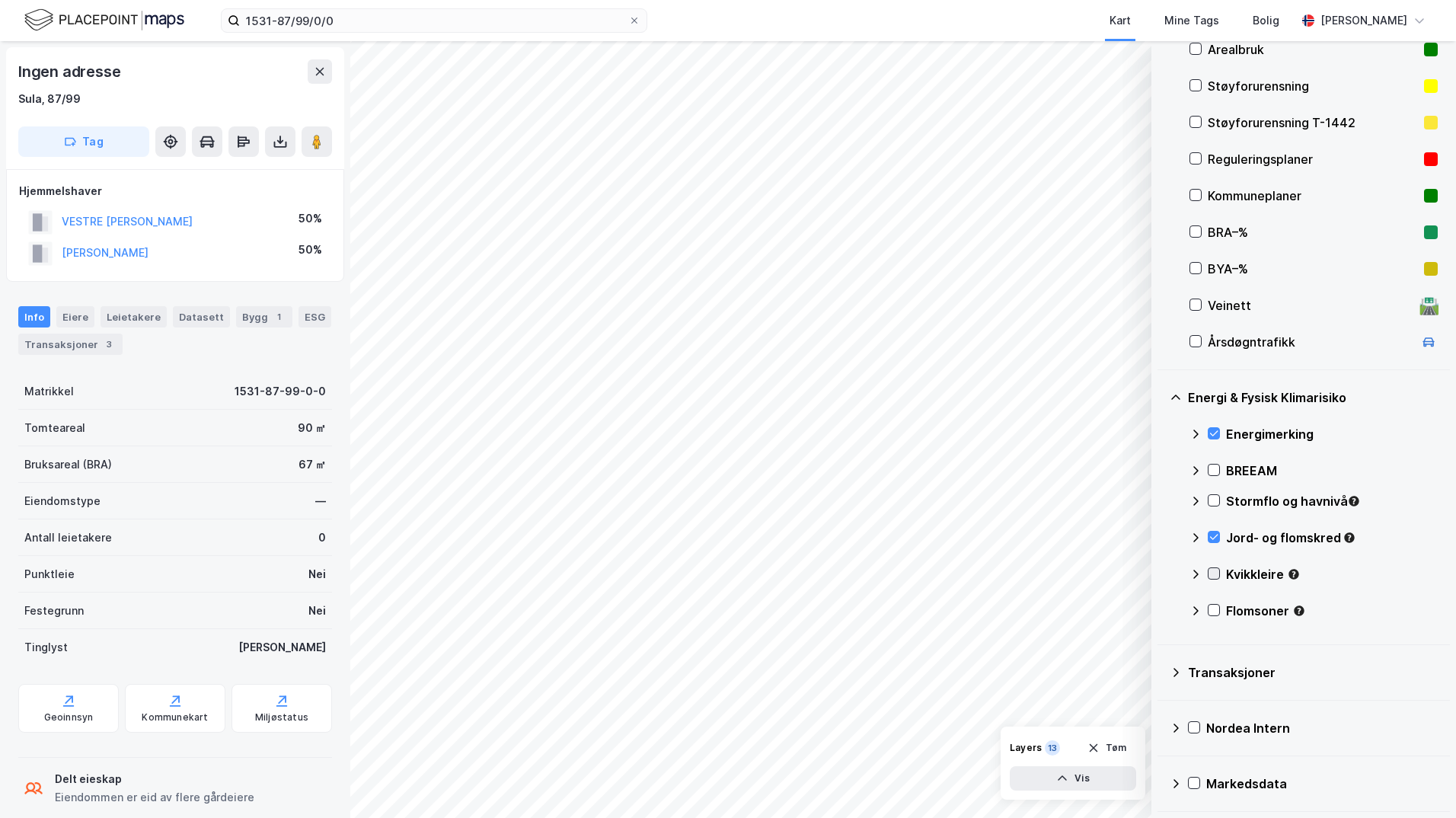
click at [1162, 574] on icon at bounding box center [1214, 573] width 11 height 11
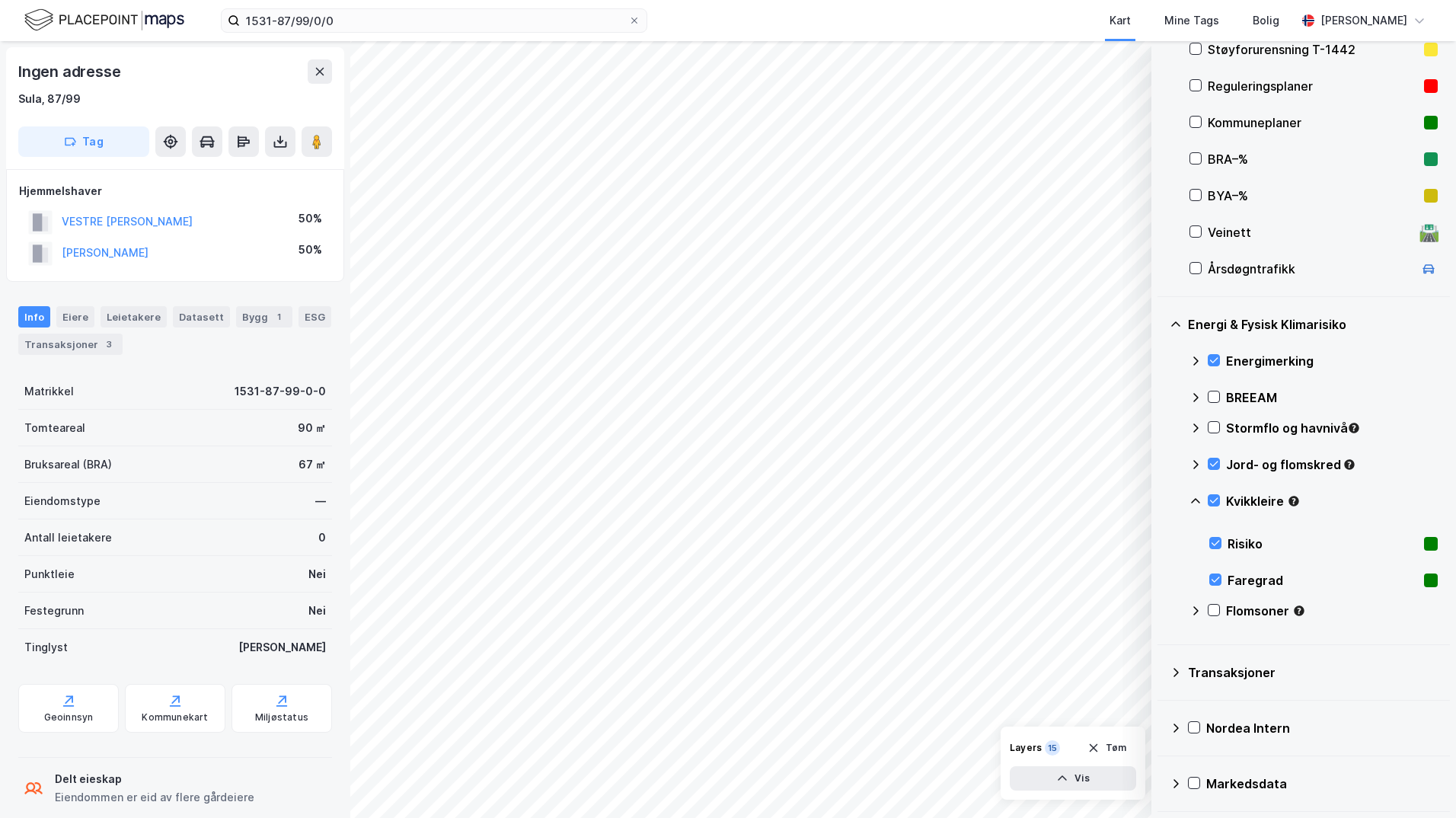
click at [1162, 500] on icon at bounding box center [1195, 500] width 12 height 12
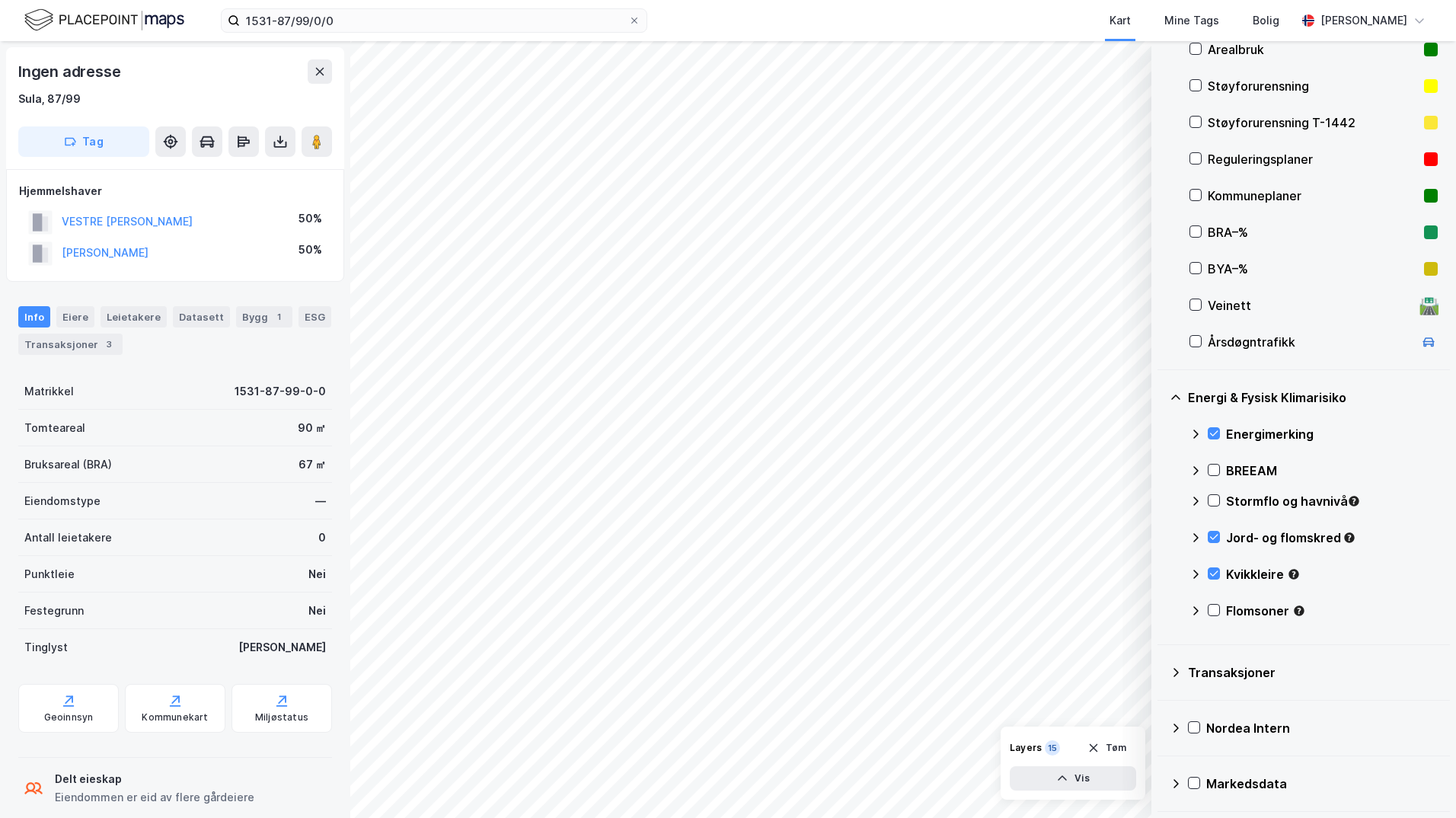
scroll to position [246, 0]
click at [1066, 775] on icon "button" at bounding box center [1062, 778] width 12 height 12
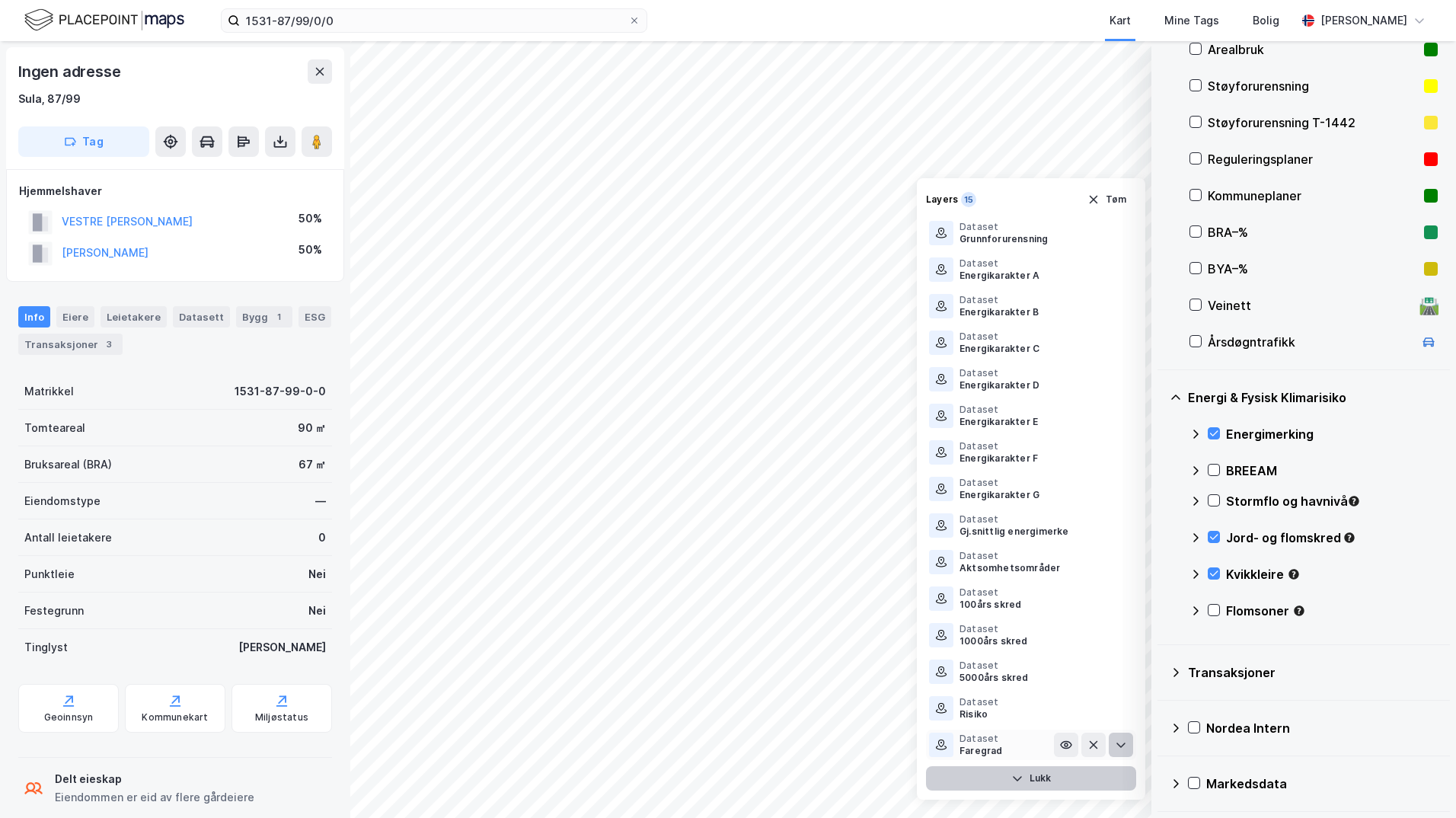
click at [1117, 747] on icon at bounding box center [1120, 744] width 12 height 12
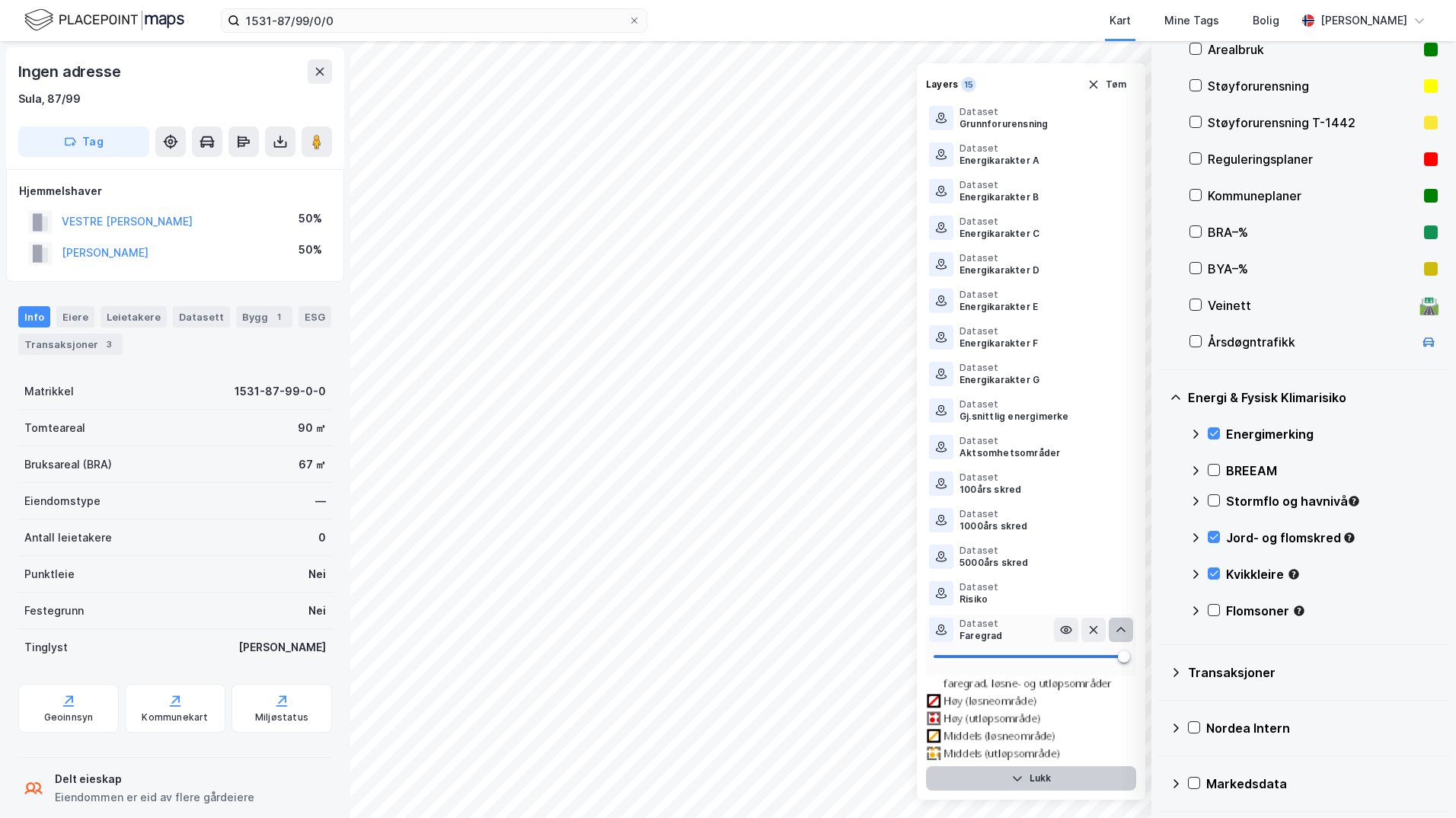
scroll to position [50, 0]
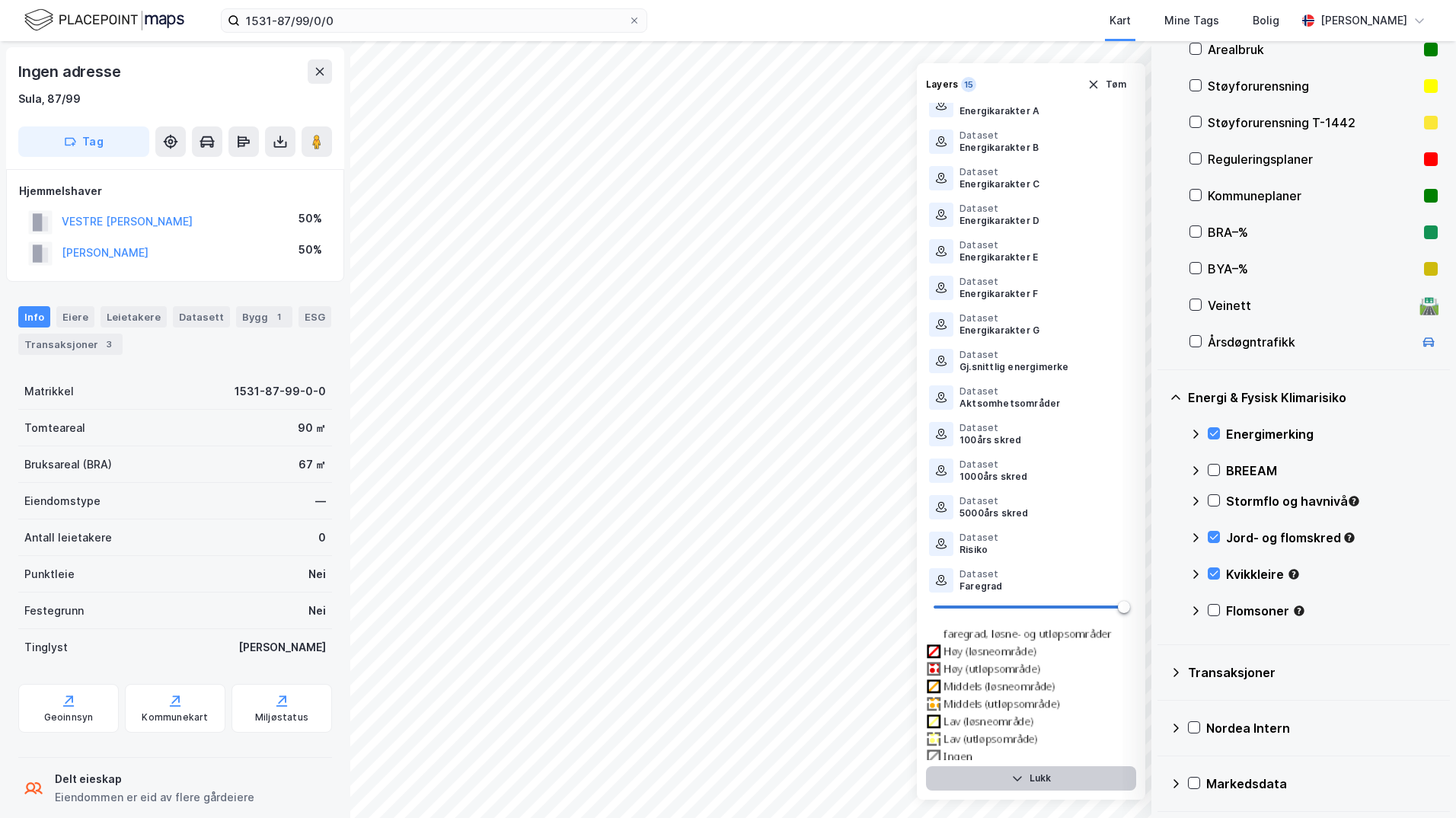
click at [1162, 607] on icon at bounding box center [1214, 609] width 11 height 11
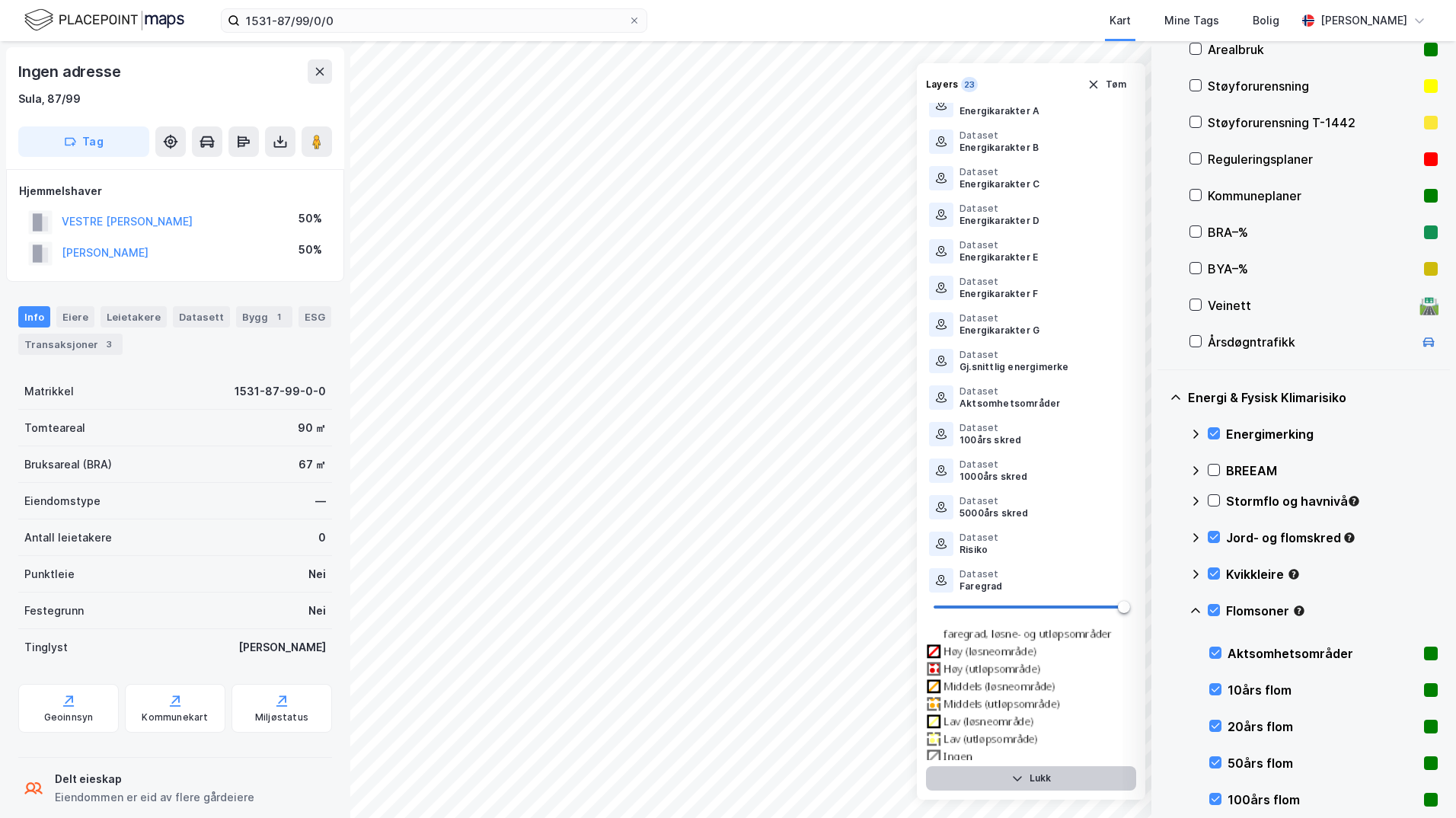
scroll to position [408, 0]
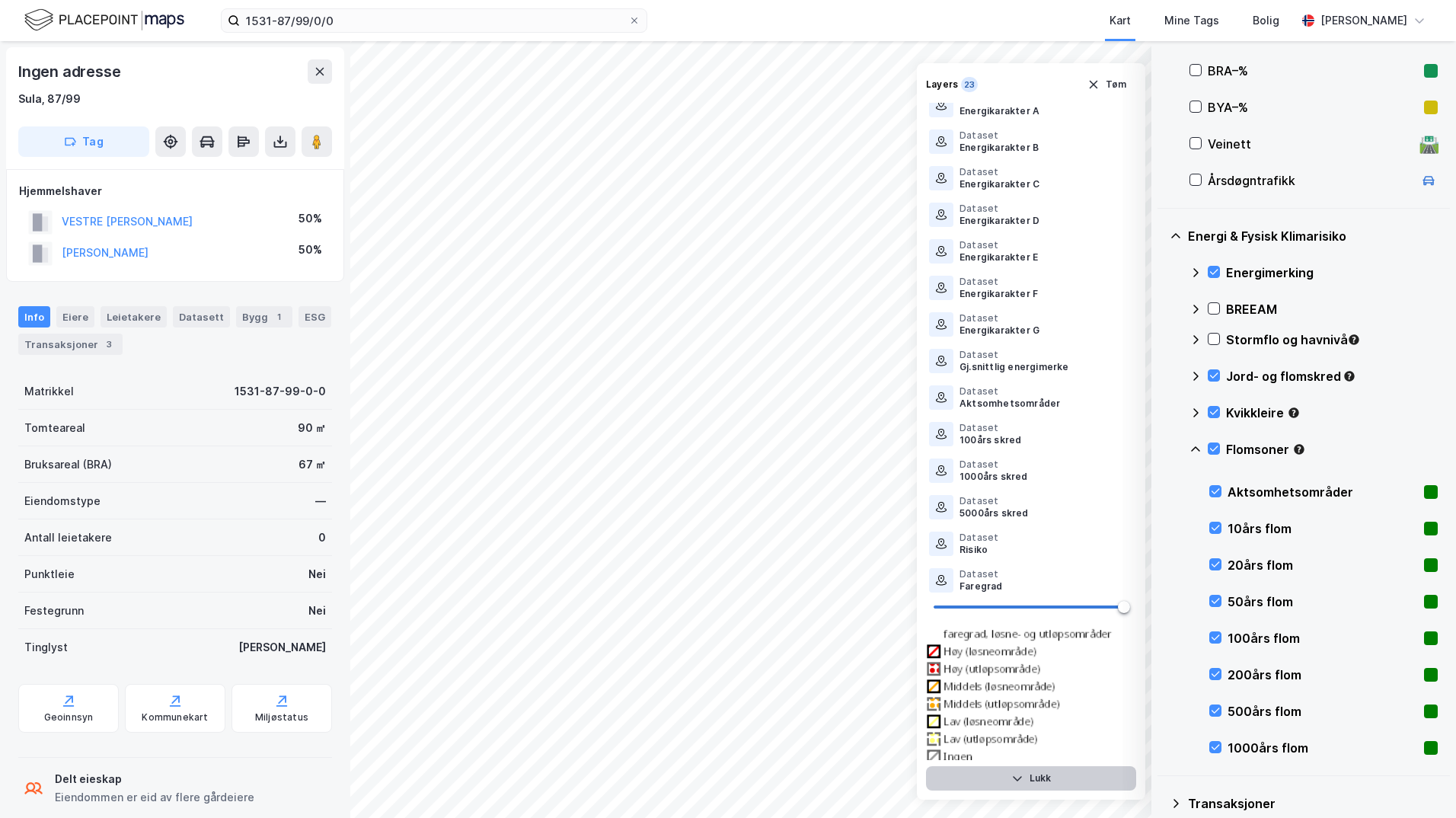
click at [1162, 448] on icon at bounding box center [1195, 449] width 12 height 12
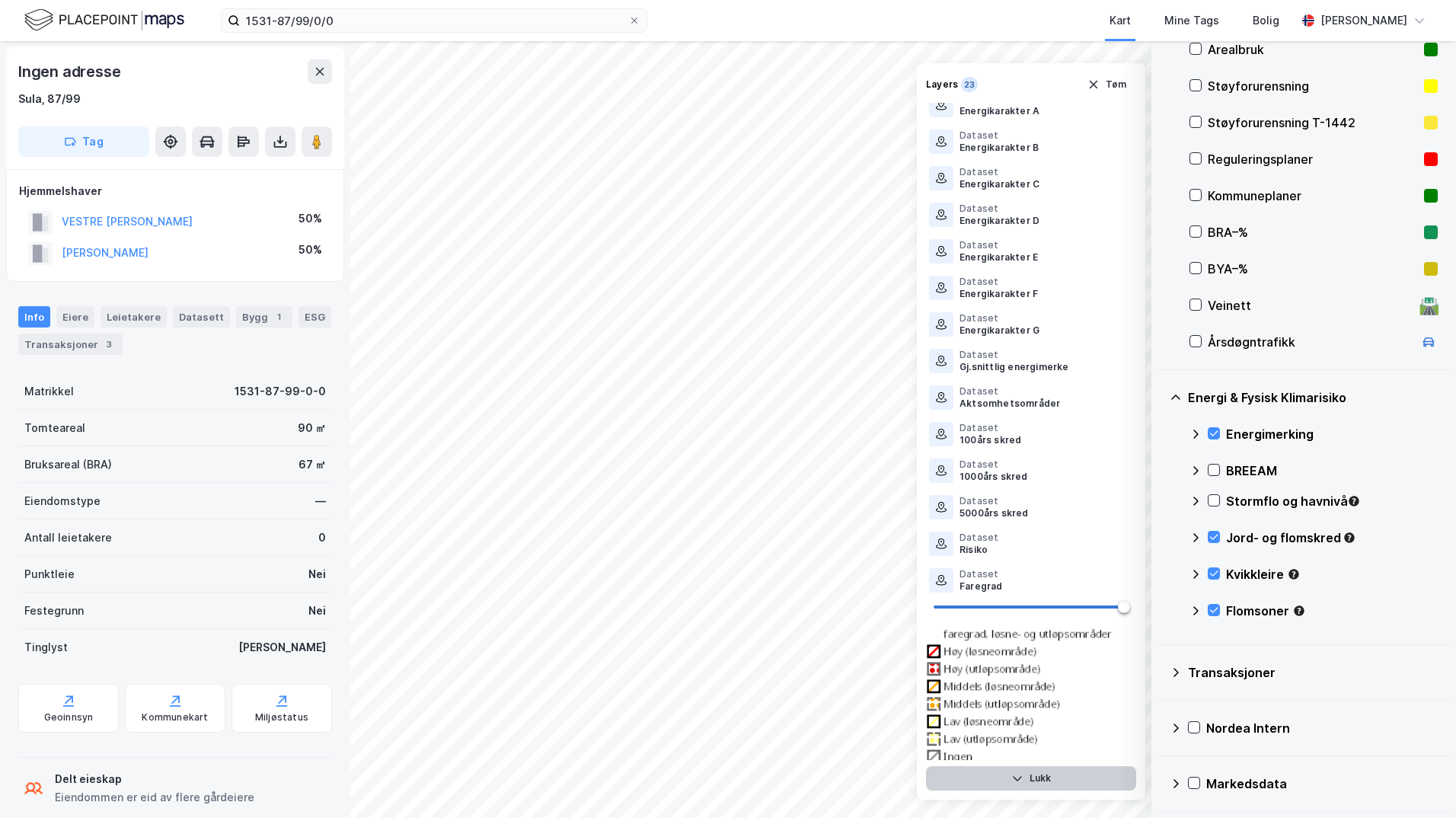
scroll to position [246, 0]
click at [1162, 392] on icon at bounding box center [1176, 397] width 12 height 12
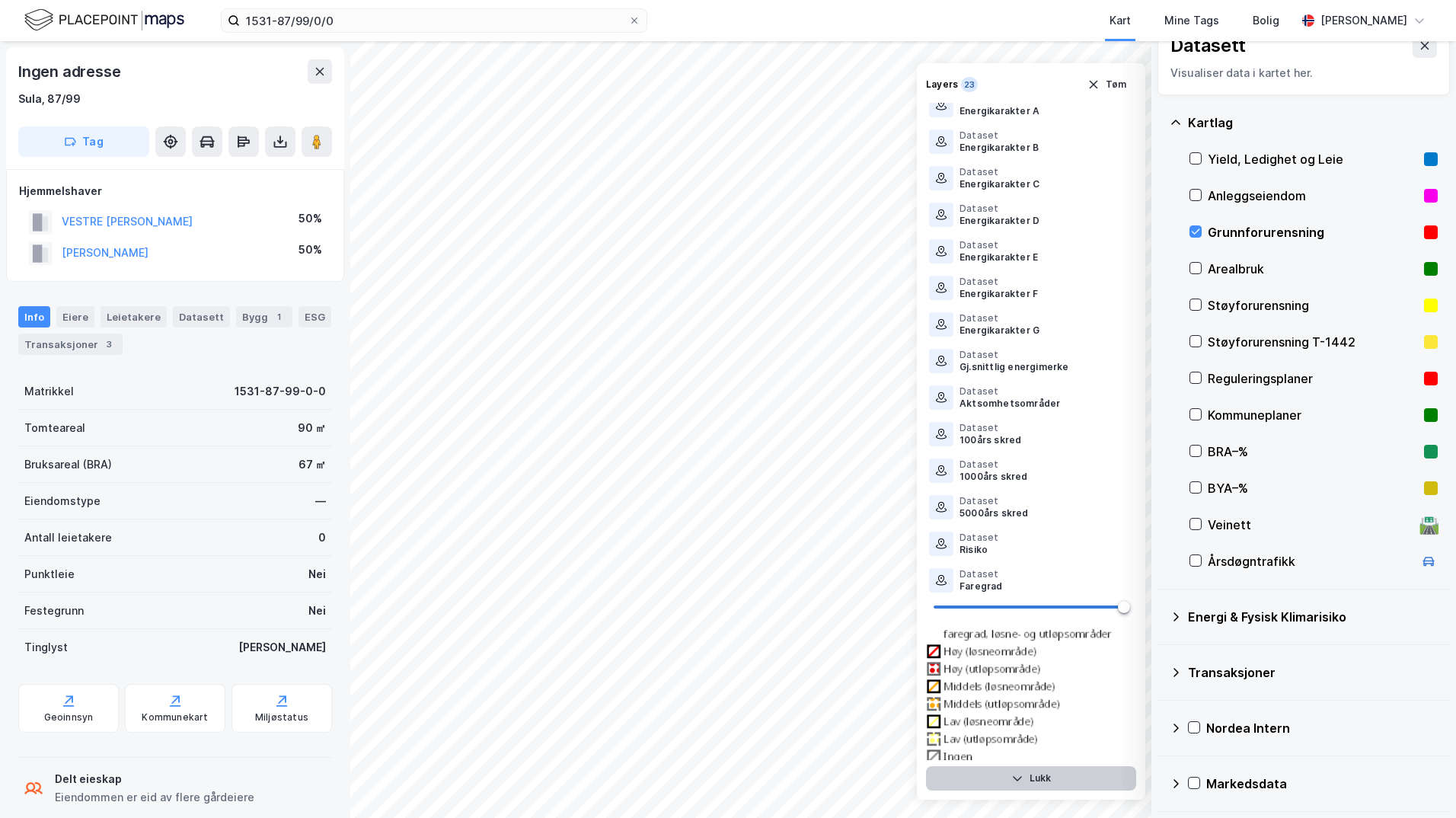
click at [1162, 614] on icon at bounding box center [1176, 617] width 12 height 12
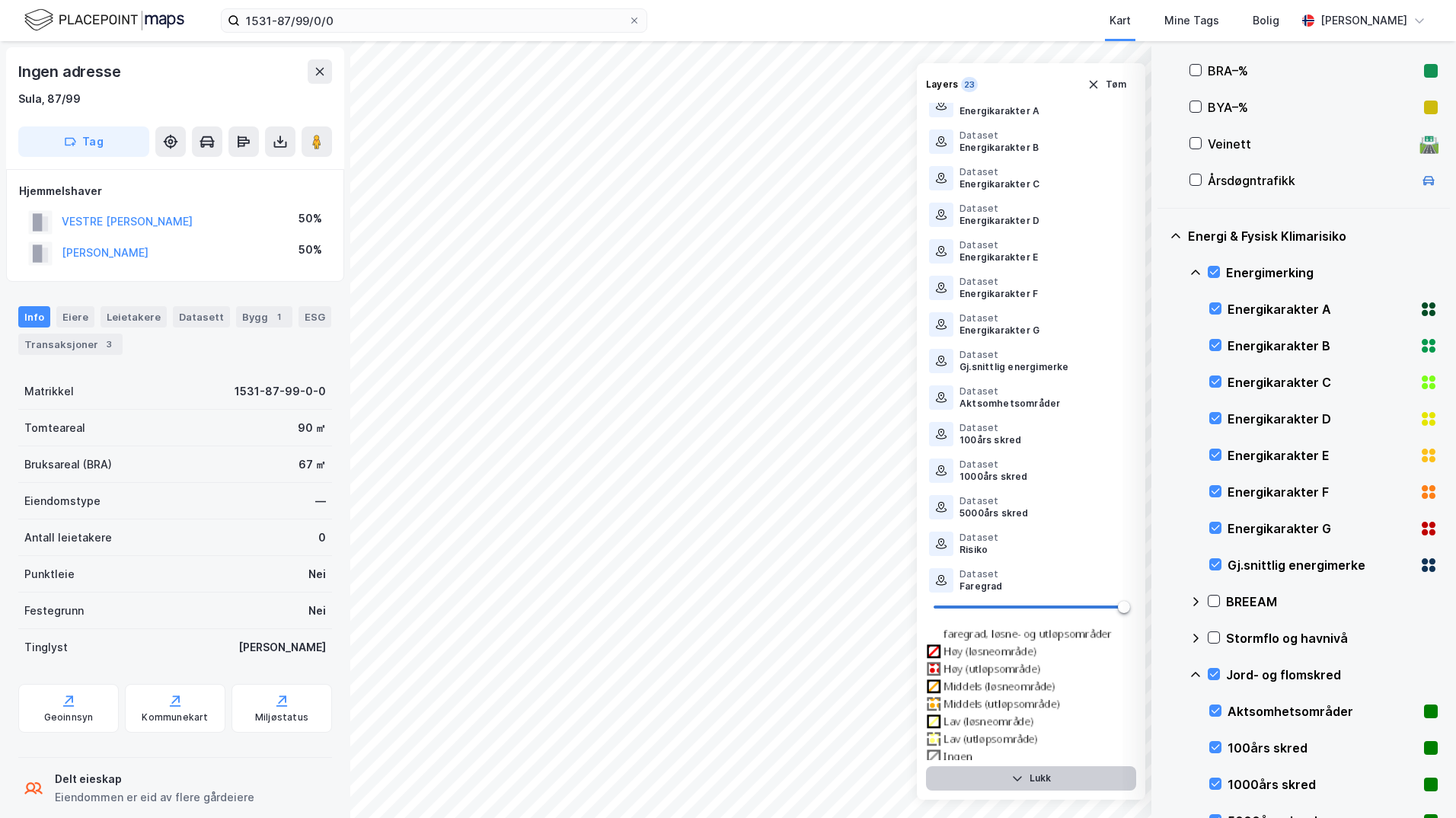
click at [1052, 784] on button "Lukk" at bounding box center [1031, 778] width 210 height 24
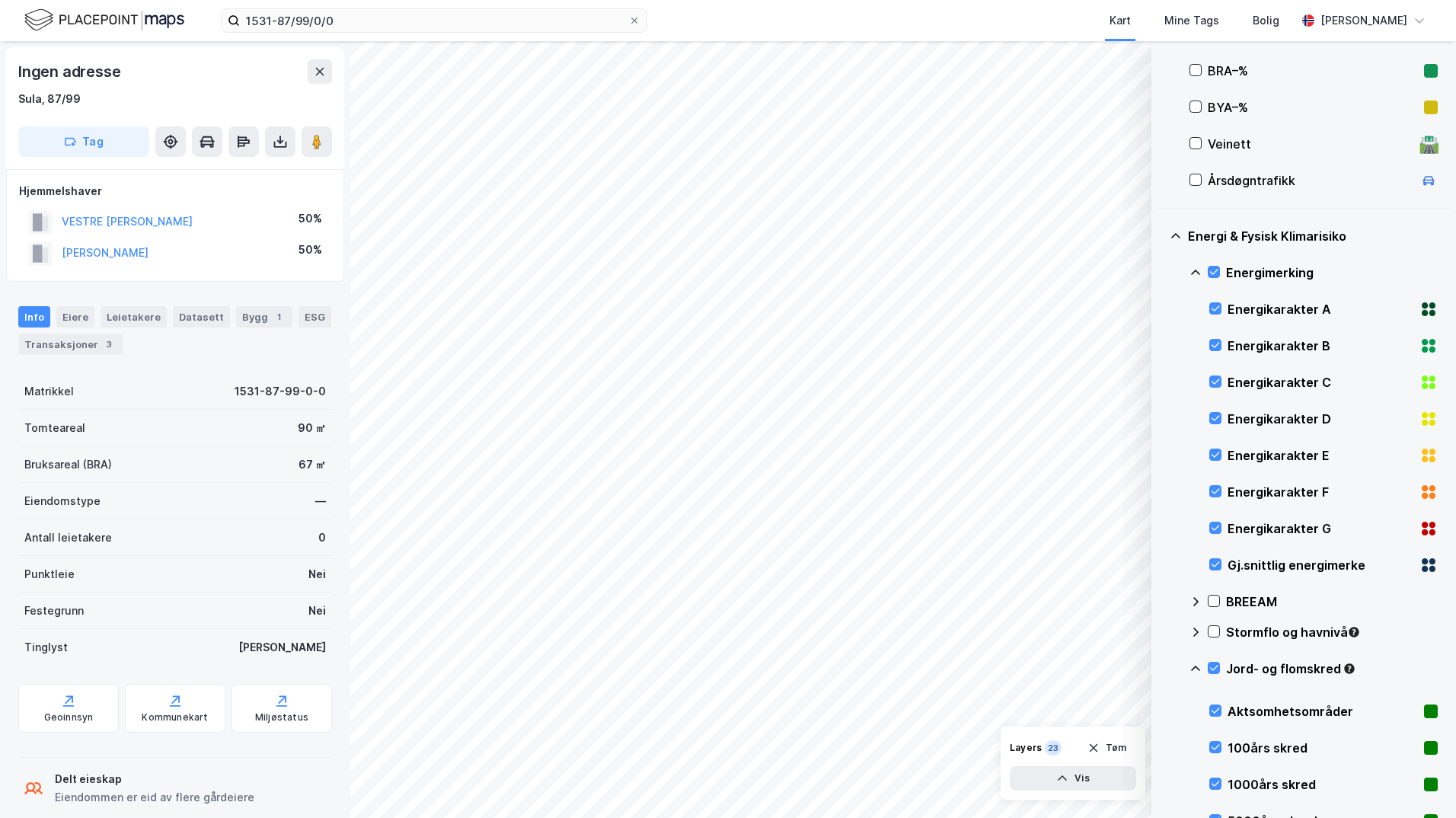
scroll to position [483, 0]
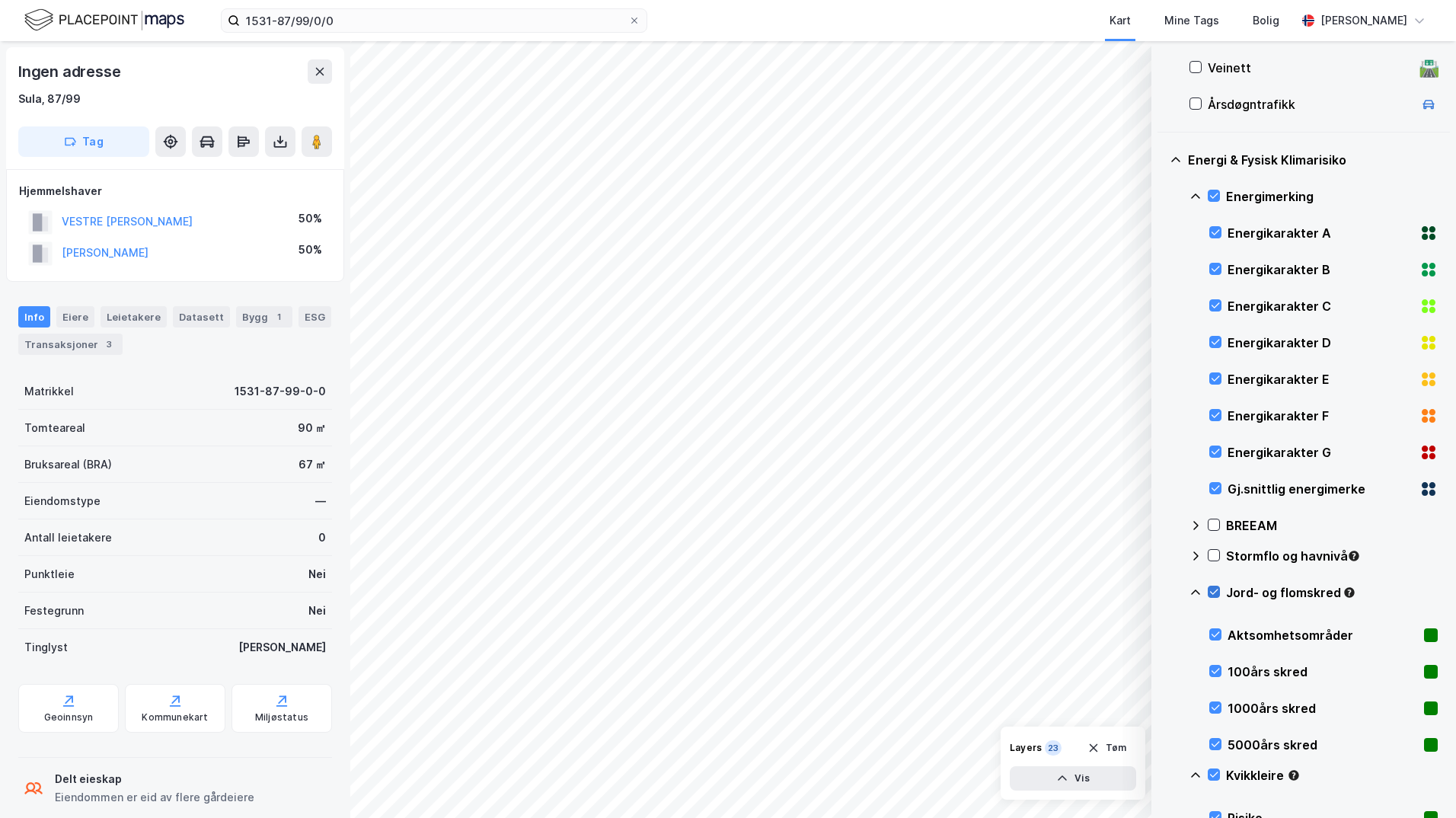
click at [1162, 591] on icon at bounding box center [1214, 591] width 11 height 11
click at [1162, 773] on icon at bounding box center [1214, 774] width 11 height 11
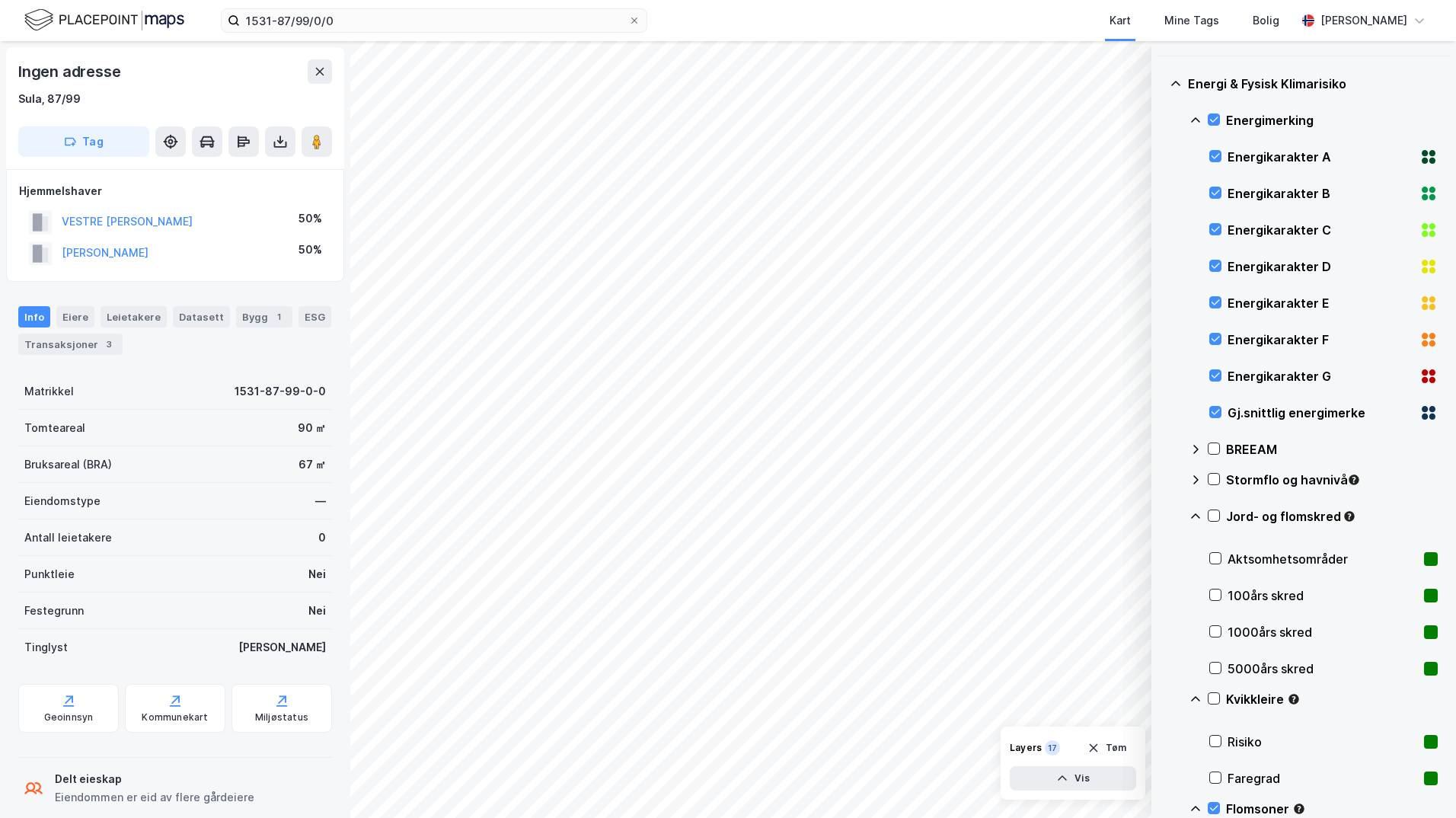
click at [1162, 117] on icon at bounding box center [1195, 120] width 12 height 12
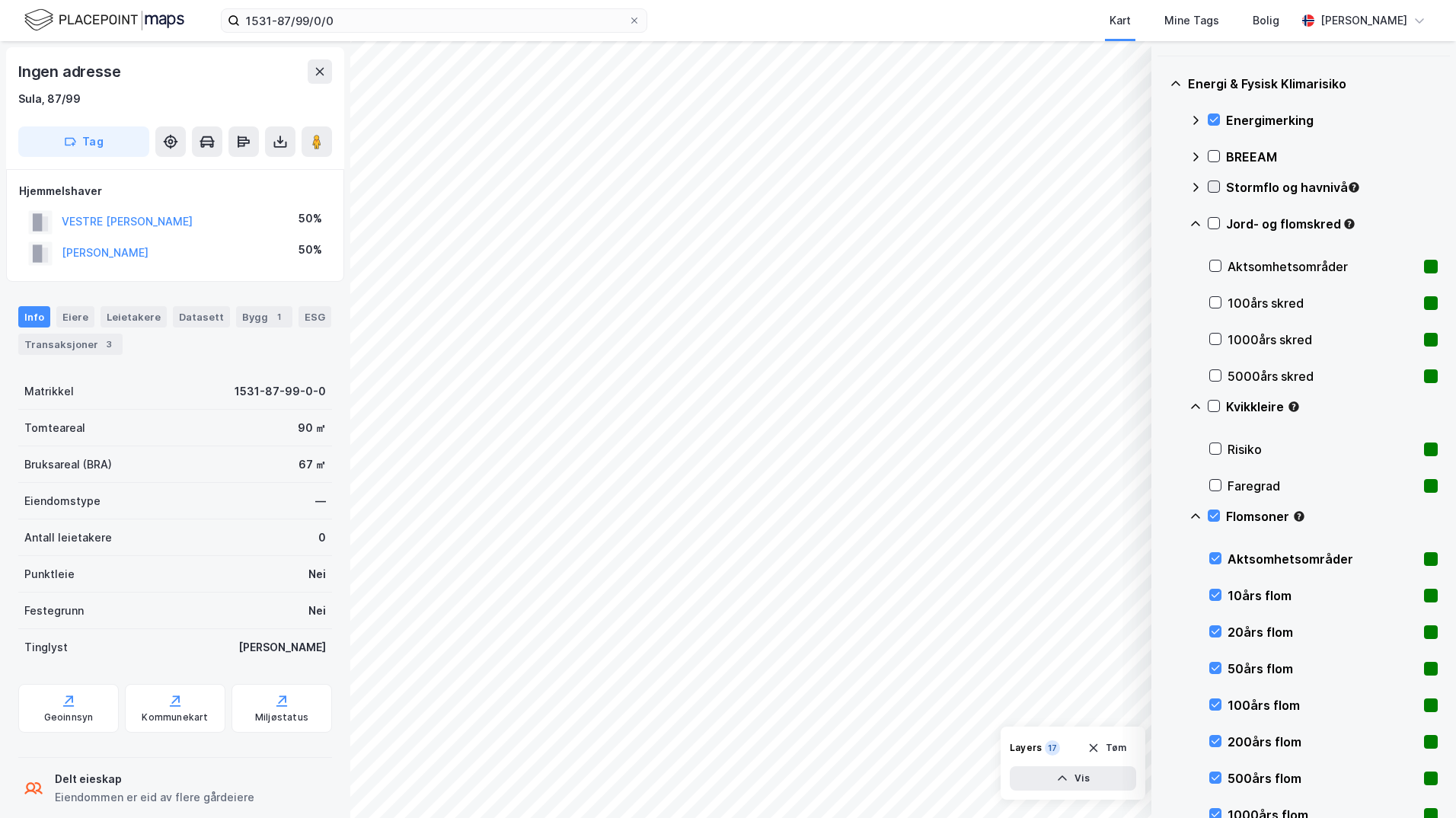
click at [1162, 186] on icon at bounding box center [1214, 186] width 11 height 11
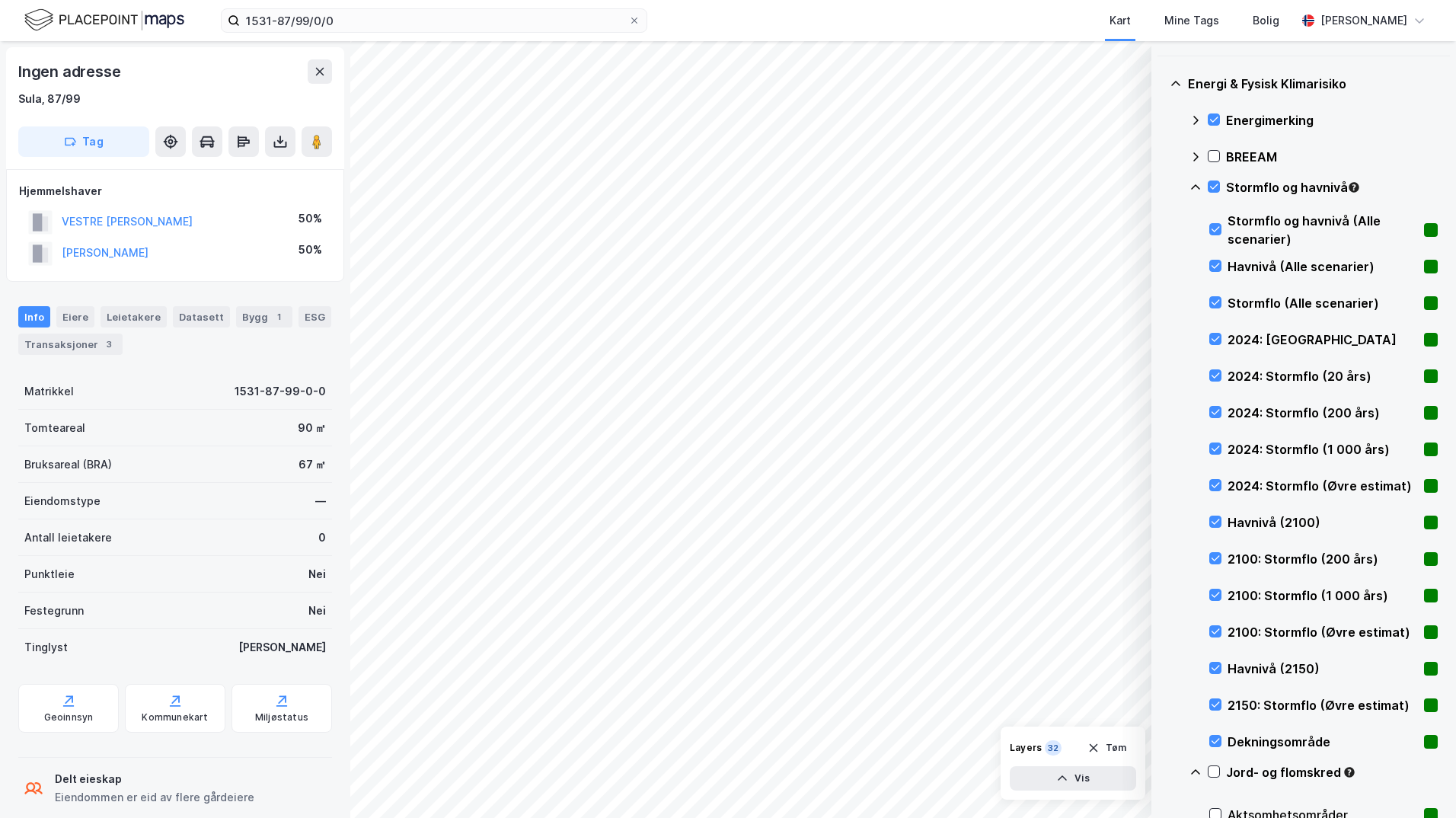
click at [1162, 187] on icon at bounding box center [1195, 187] width 12 height 12
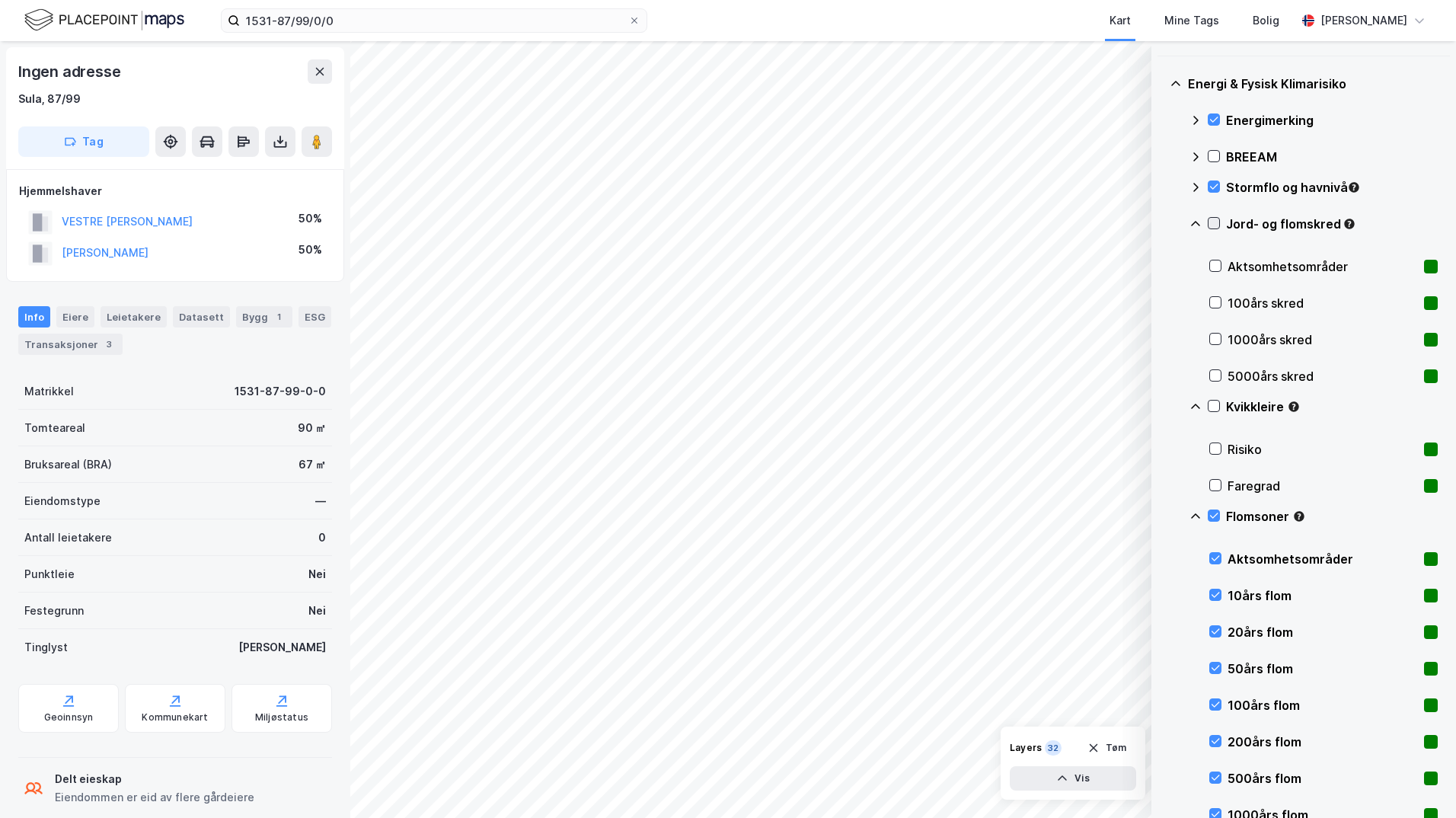
click at [1162, 223] on icon at bounding box center [1214, 223] width 11 height 11
click at [1162, 224] on icon at bounding box center [1195, 223] width 12 height 12
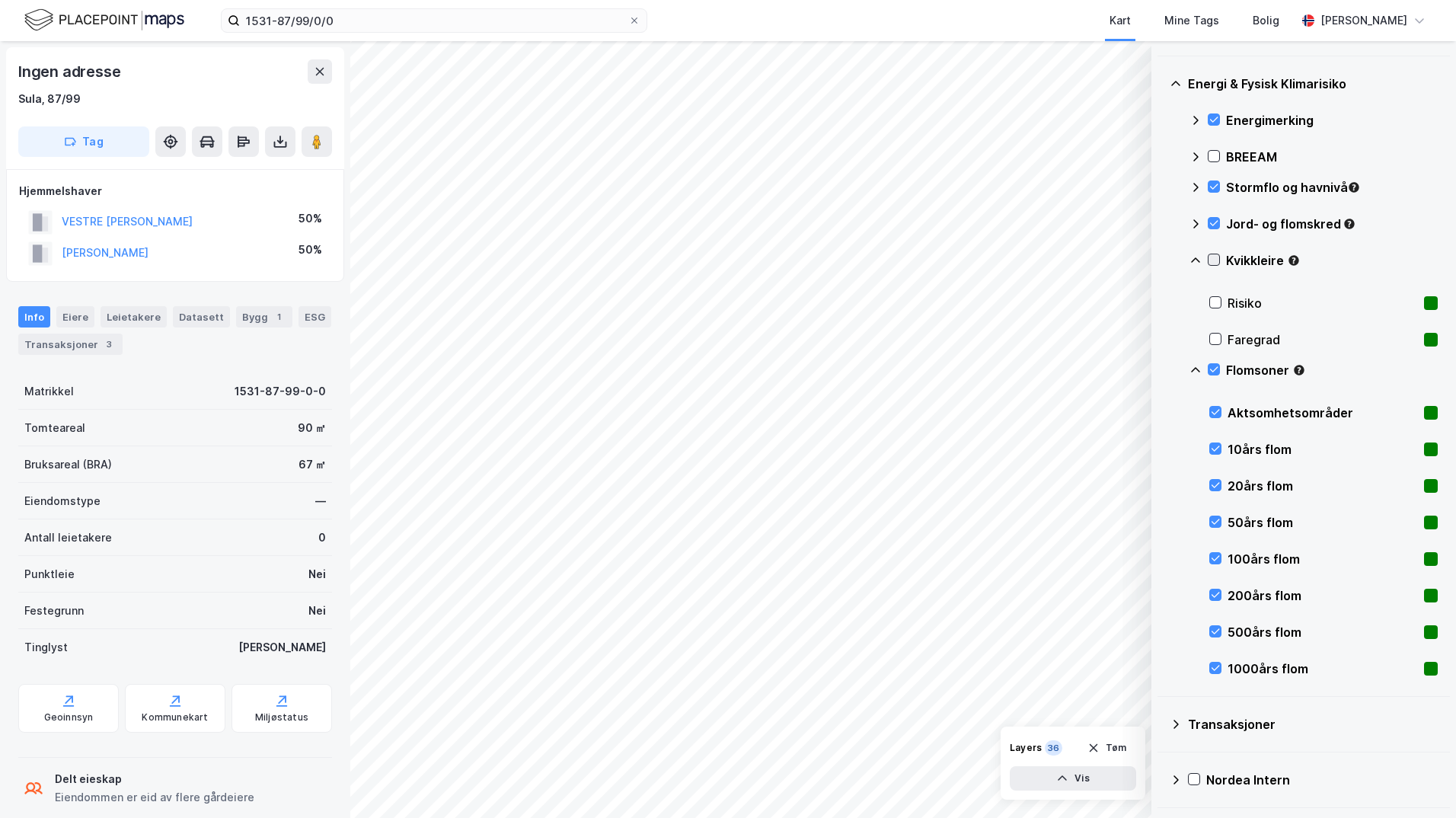
click at [1162, 258] on icon at bounding box center [1214, 259] width 11 height 11
click at [1162, 260] on icon at bounding box center [1195, 260] width 12 height 12
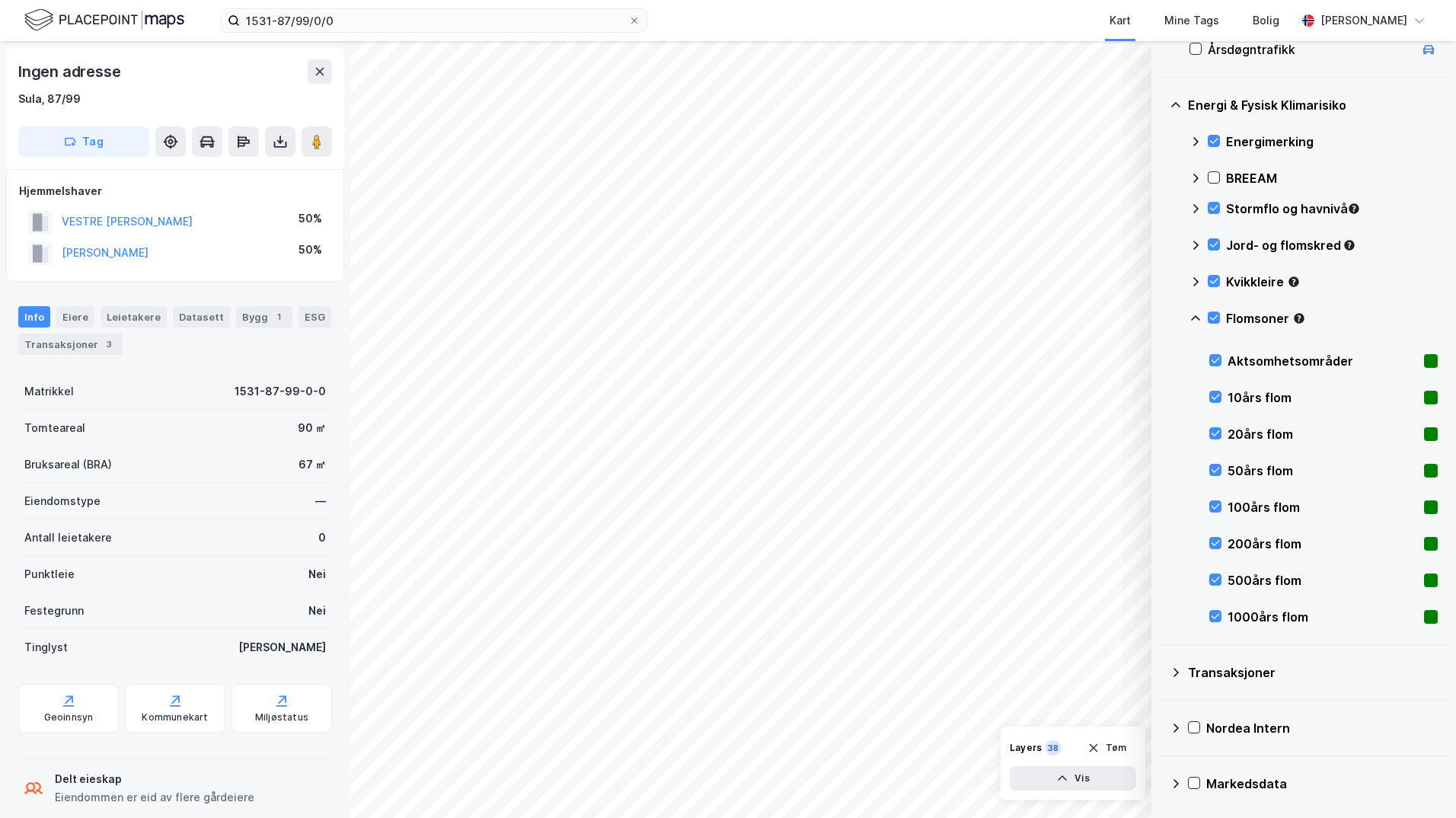
click at [1162, 320] on icon at bounding box center [1195, 318] width 9 height 6
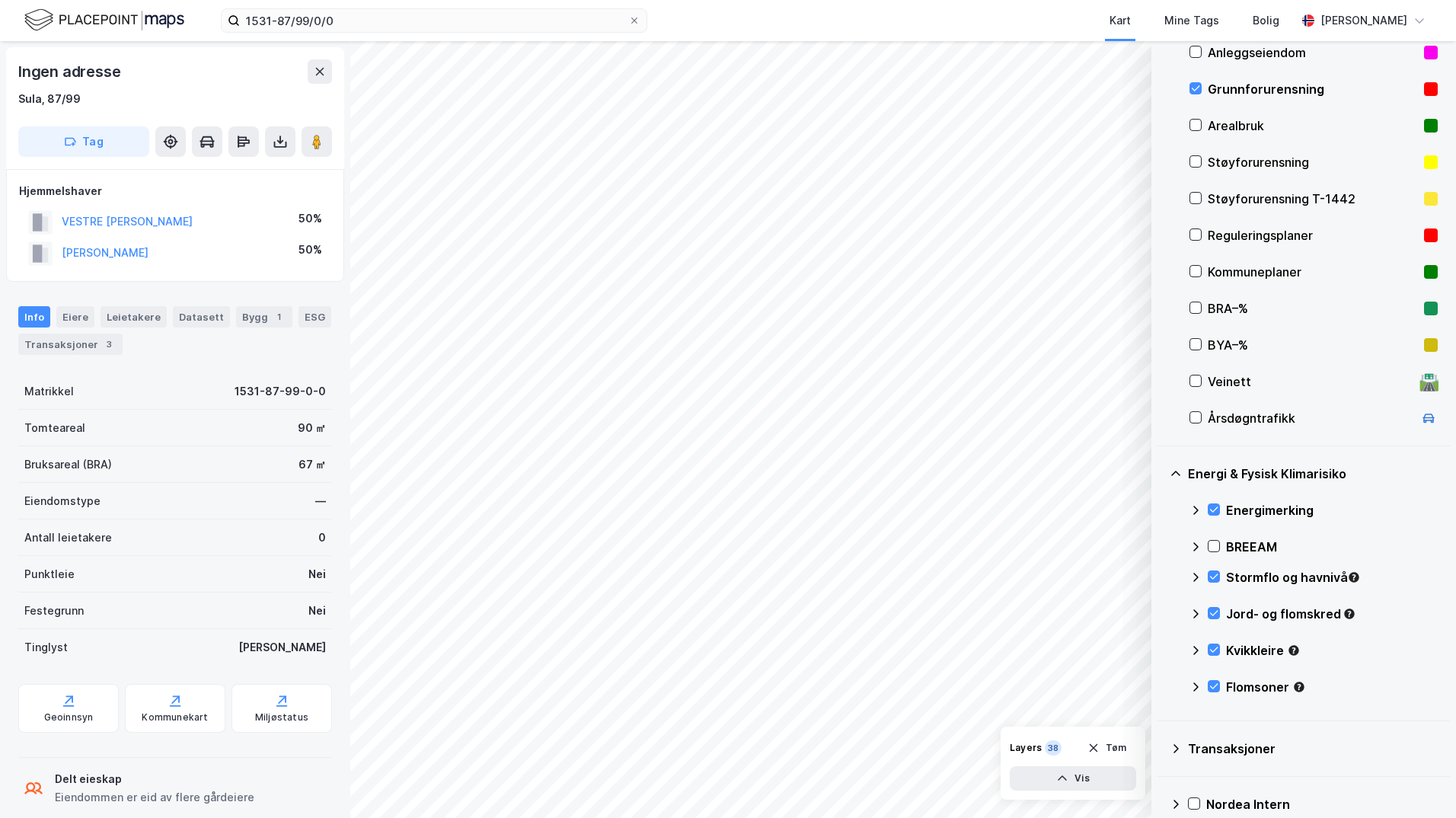
scroll to position [93, 0]
